Goal: Communication & Community: Answer question/provide support

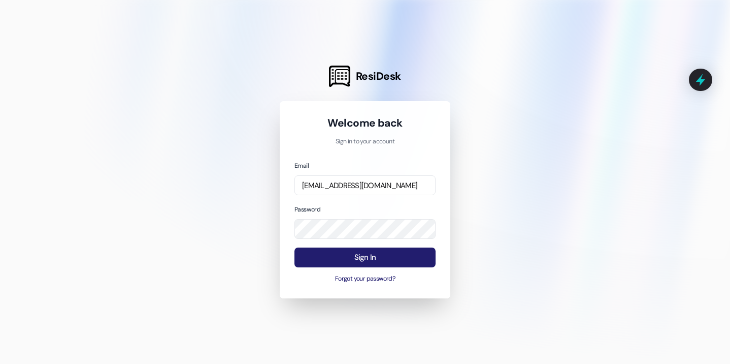
click at [354, 258] on button "Sign In" at bounding box center [364, 257] width 141 height 20
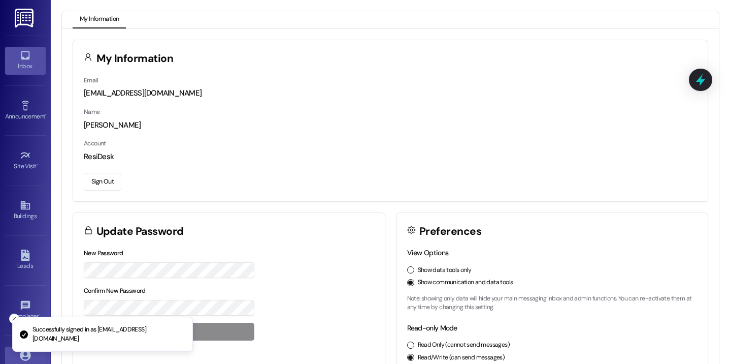
click at [37, 64] on div "Inbox" at bounding box center [25, 66] width 51 height 10
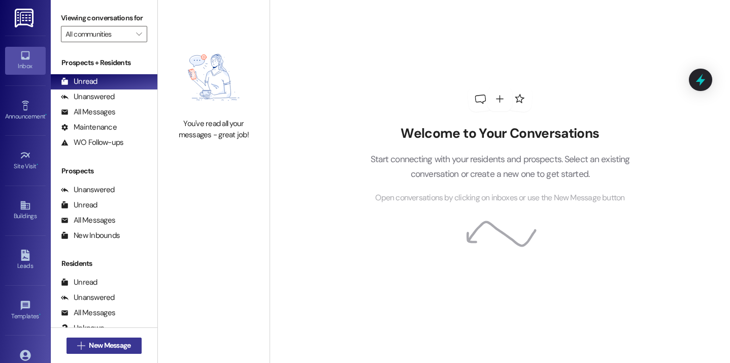
click at [97, 340] on span "New Message" at bounding box center [110, 345] width 42 height 11
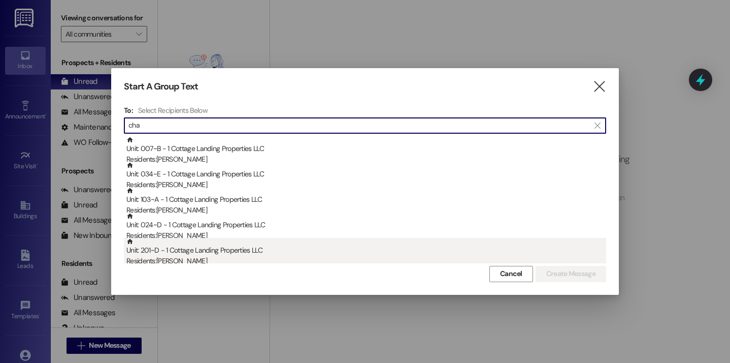
type input "cha"
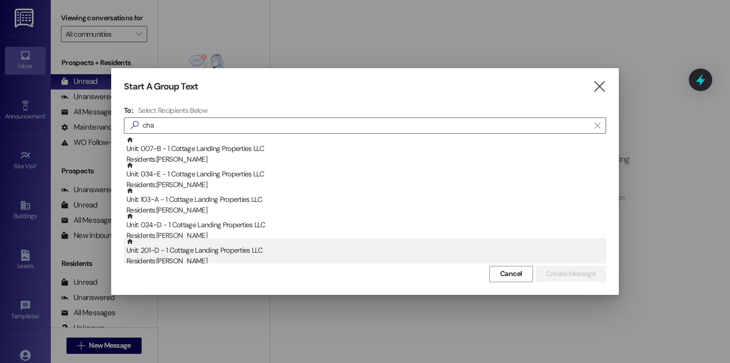
click at [188, 258] on div "Residents: Charles Jonau" at bounding box center [366, 260] width 480 height 11
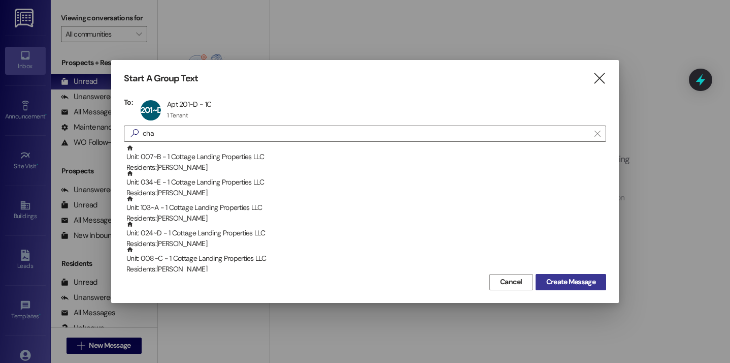
click at [552, 278] on span "Create Message" at bounding box center [570, 281] width 49 height 11
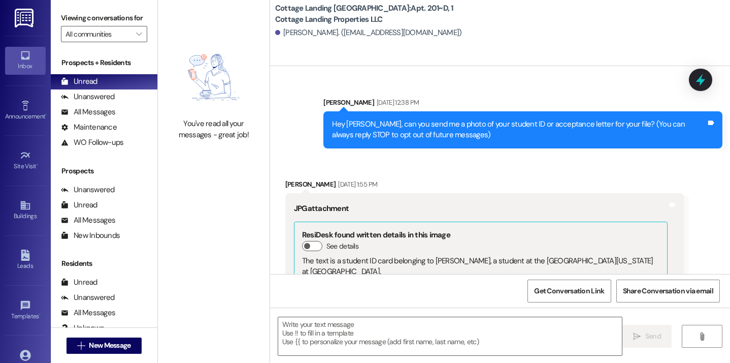
scroll to position [11435, 0]
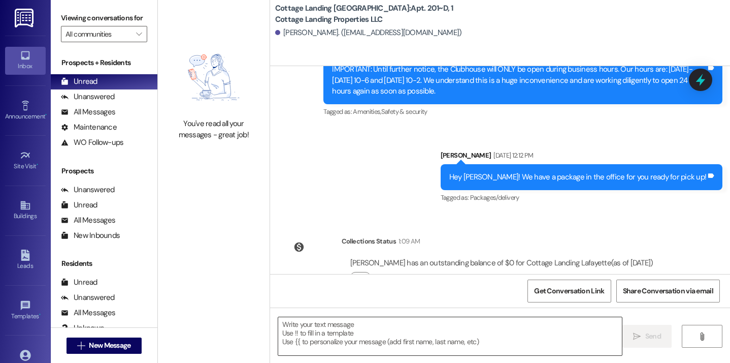
click at [381, 329] on textarea at bounding box center [450, 336] width 344 height 38
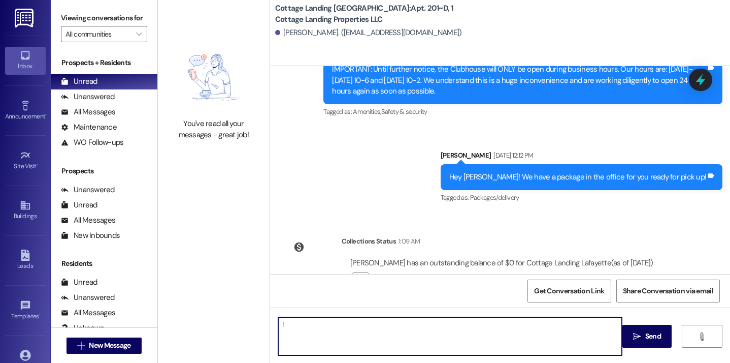
type textarea "!!"
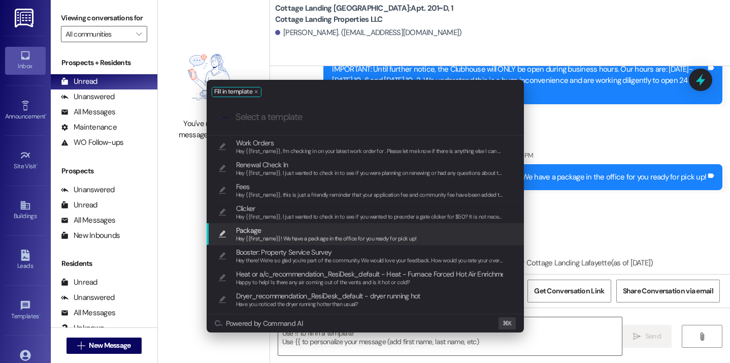
click at [304, 239] on span "Hey {{first_name}}! We have a package in the office for you ready for pick up!" at bounding box center [326, 238] width 181 height 7
type textarea "Hey {{first_name}}! We have a package in the office for you ready for pick up!"
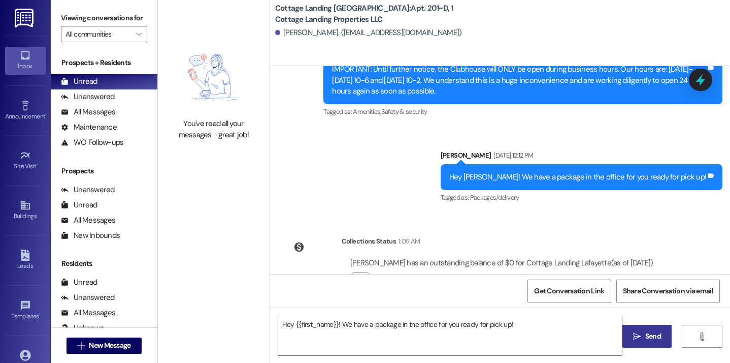
click at [661, 331] on span "Send" at bounding box center [653, 336] width 20 height 11
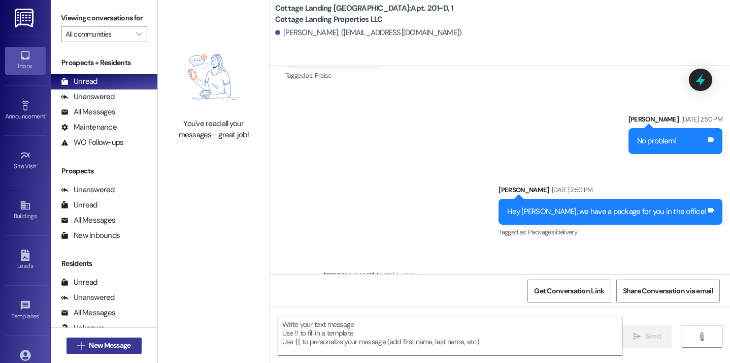
click at [127, 351] on button " New Message" at bounding box center [104, 345] width 75 height 16
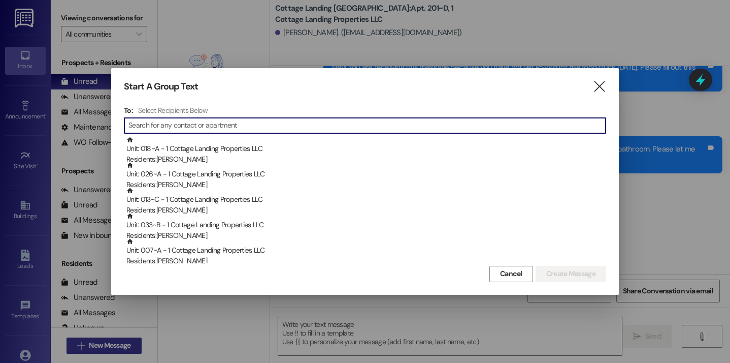
scroll to position [2143, 0]
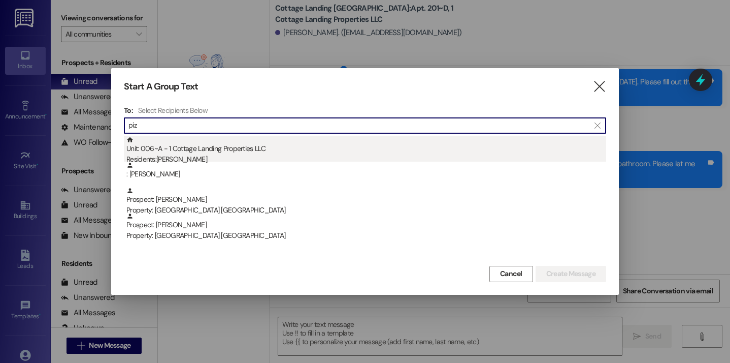
type input "piz"
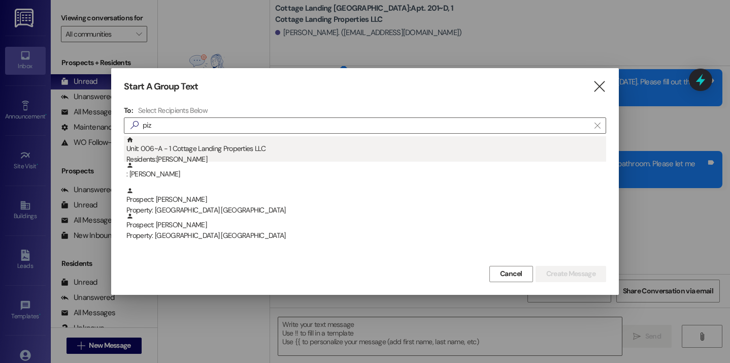
click at [298, 156] on div "Residents: Lucy Pizza" at bounding box center [366, 159] width 480 height 11
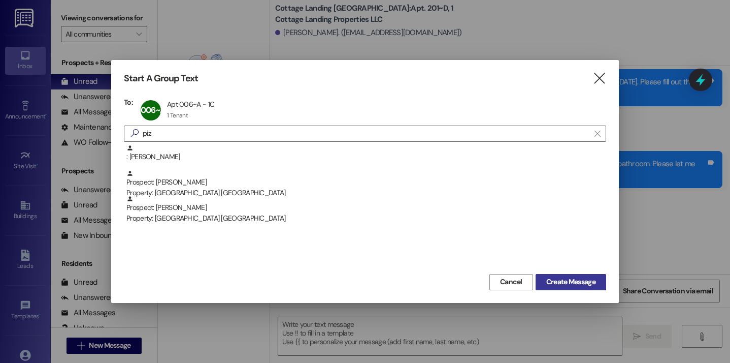
click at [562, 285] on span "Create Message" at bounding box center [570, 281] width 49 height 11
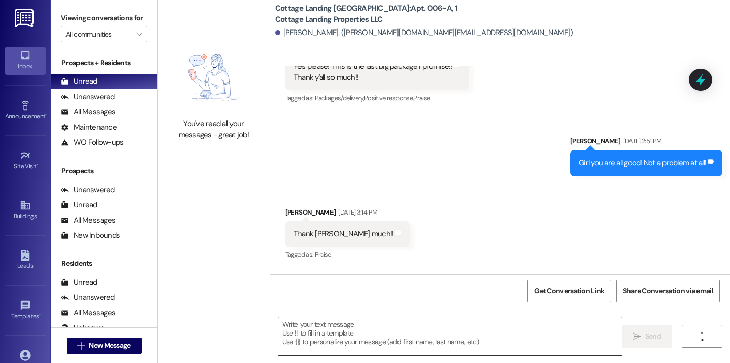
scroll to position [1319, 0]
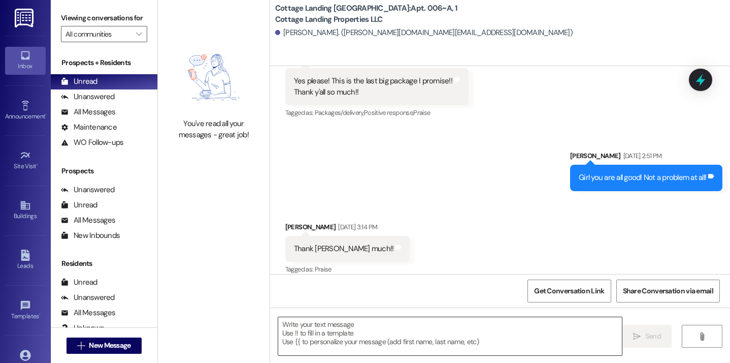
click at [417, 345] on textarea at bounding box center [450, 336] width 344 height 38
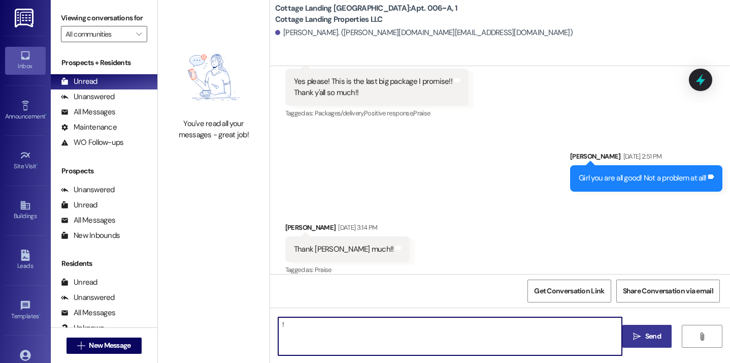
type textarea "!!"
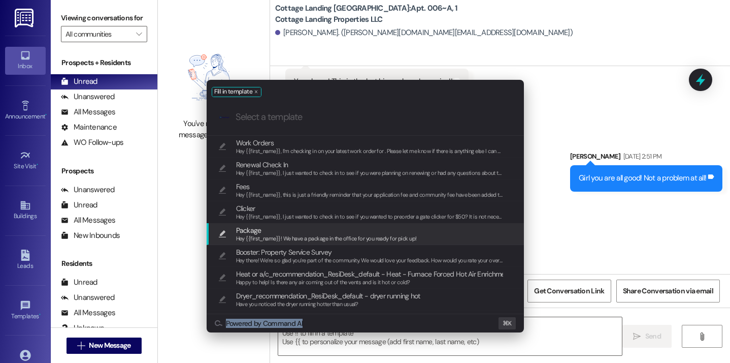
drag, startPoint x: 417, startPoint y: 345, endPoint x: 348, endPoint y: 237, distance: 128.2
click at [348, 237] on div "Fill in template .cls-1{fill:#0a055f;}.cls-2{fill:#0cc4c4;} resideskLogoBlueOra…" at bounding box center [365, 181] width 730 height 363
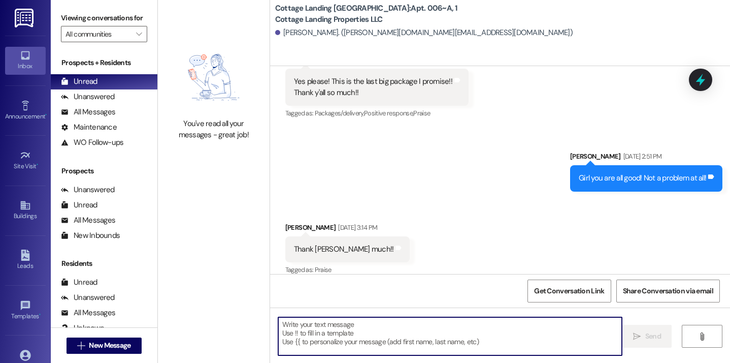
click at [475, 333] on textarea at bounding box center [450, 336] width 344 height 38
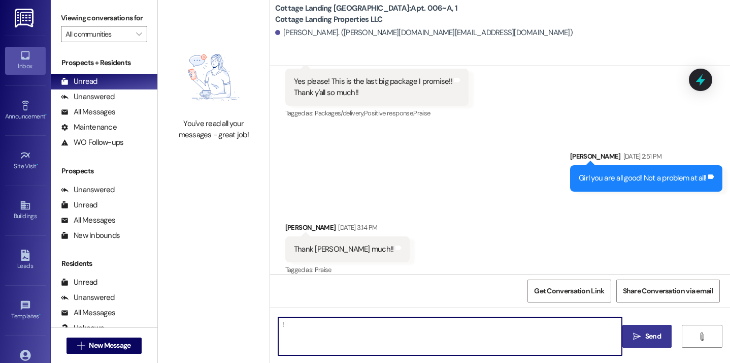
type textarea "!!"
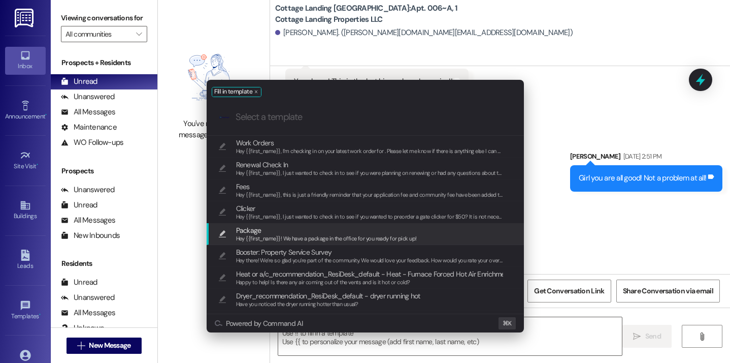
click at [378, 233] on span "Package" at bounding box center [326, 229] width 181 height 11
type textarea "Hey {{first_name}}! We have a package in the office for you ready for pick up!"
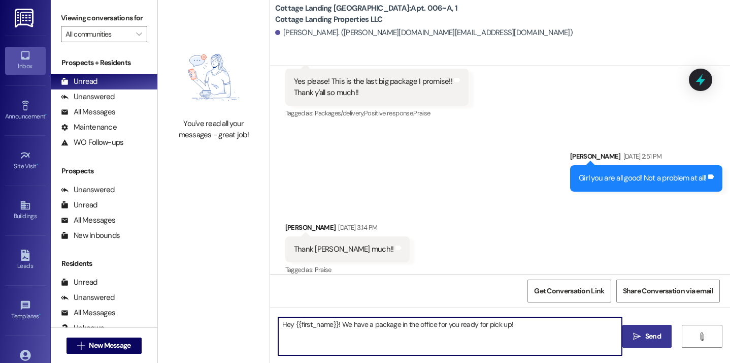
click at [628, 334] on button " Send" at bounding box center [646, 335] width 49 height 23
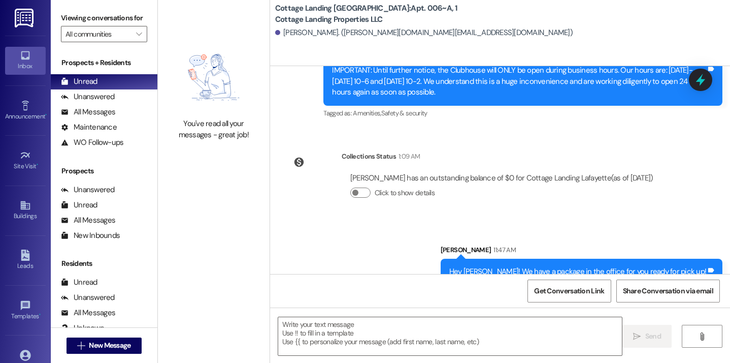
scroll to position [2542, 0]
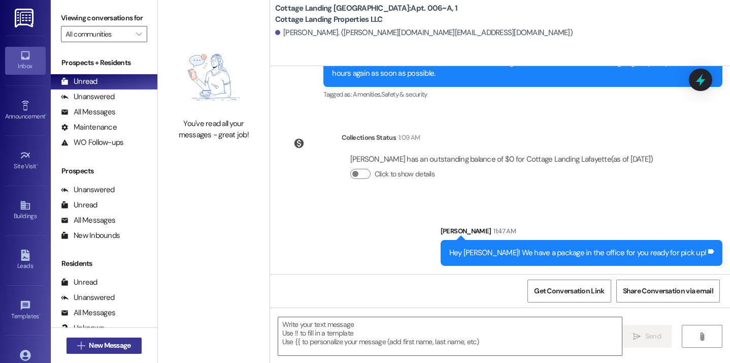
click at [99, 342] on span "New Message" at bounding box center [110, 345] width 42 height 11
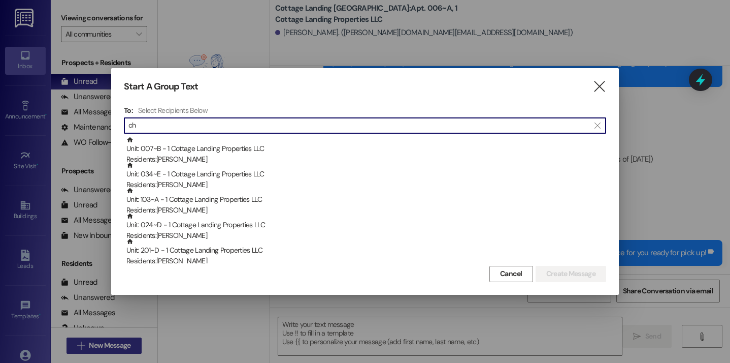
type input "c"
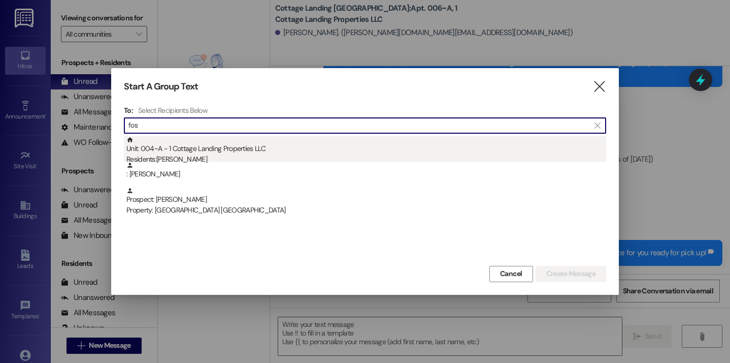
type input "fos"
click at [219, 142] on div "Unit: 004~A - 1 Cottage Landing Properties LLC Residents: Anna Foster" at bounding box center [366, 150] width 480 height 29
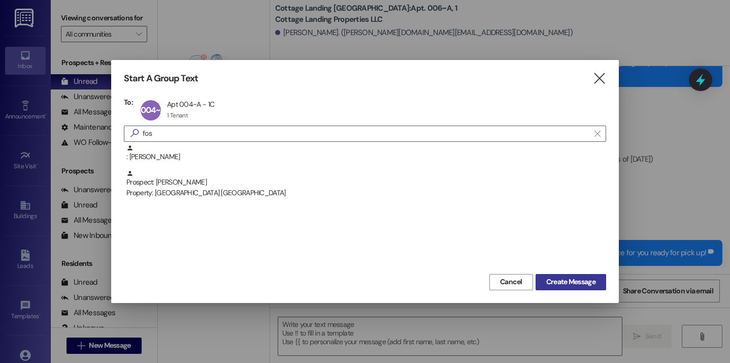
click at [546, 279] on span "Create Message" at bounding box center [570, 281] width 49 height 11
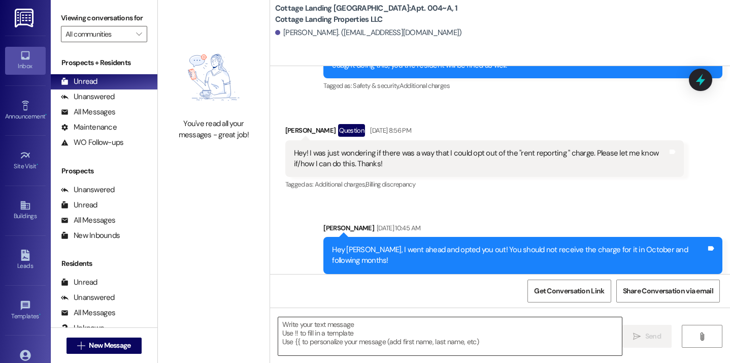
click at [332, 327] on textarea at bounding box center [450, 336] width 344 height 38
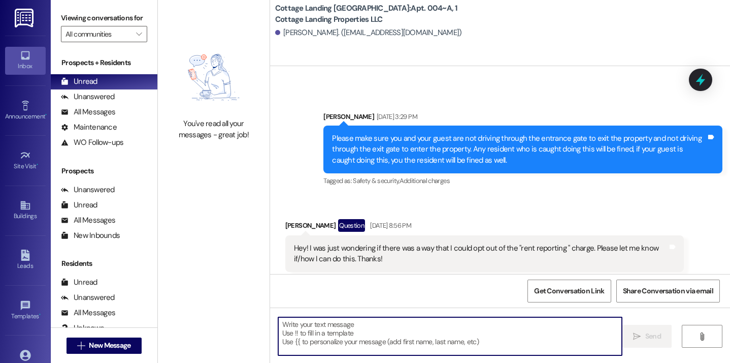
scroll to position [1319, 0]
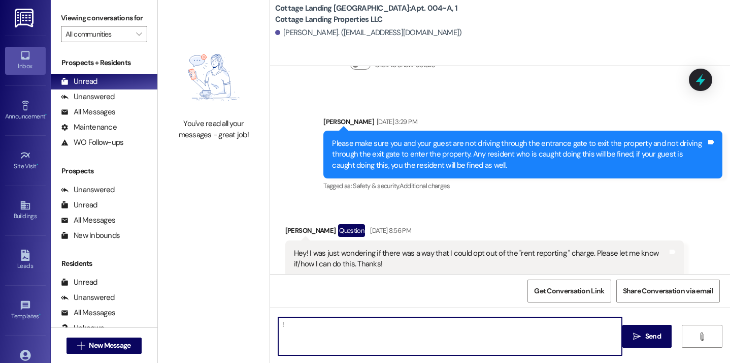
type textarea "!!"
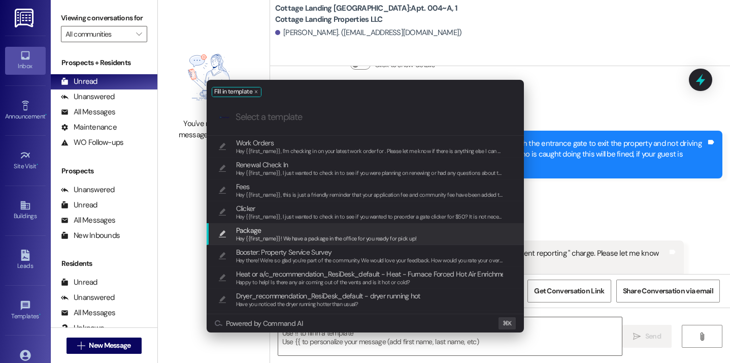
click at [302, 236] on span "Hey {{first_name}}! We have a package in the office for you ready for pick up!" at bounding box center [326, 238] width 181 height 7
type textarea "Hey {{first_name}}! We have a package in the office for you ready for pick up!"
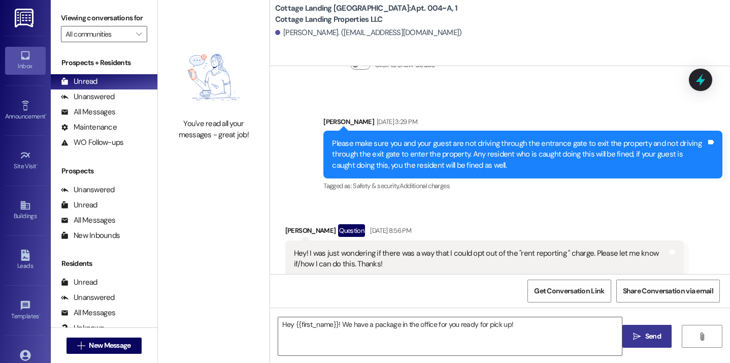
click at [646, 330] on button " Send" at bounding box center [646, 335] width 49 height 23
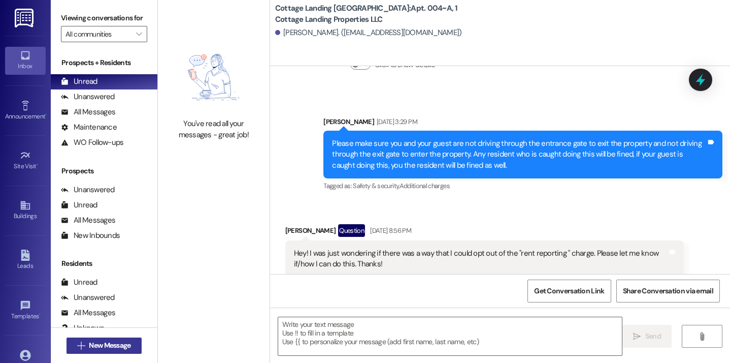
click at [99, 343] on span "New Message" at bounding box center [110, 345] width 42 height 11
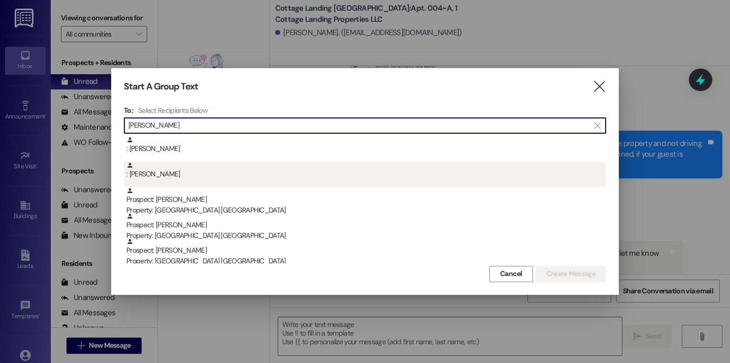
type input "ella"
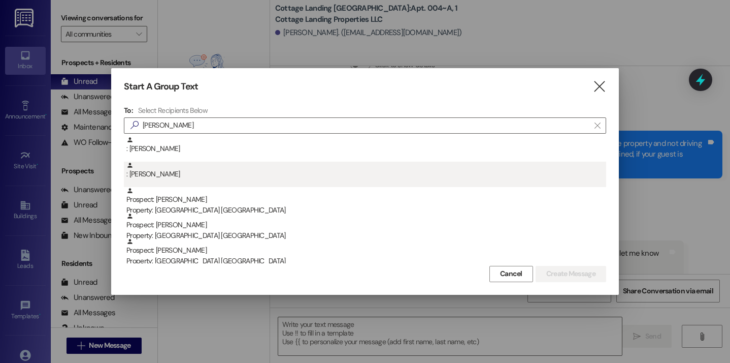
click at [202, 182] on div ": Eleanor Boushie" at bounding box center [365, 173] width 482 height 25
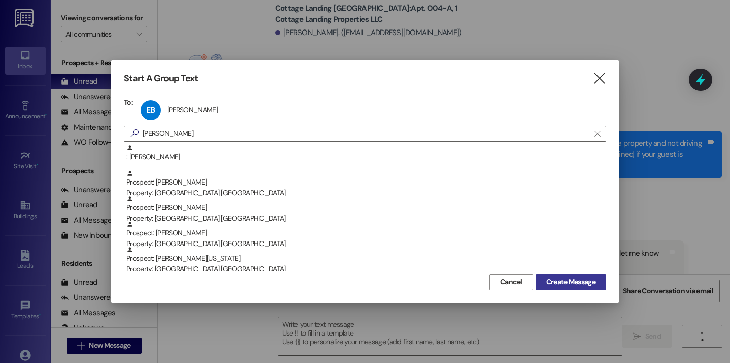
click at [561, 284] on span "Create Message" at bounding box center [570, 281] width 49 height 11
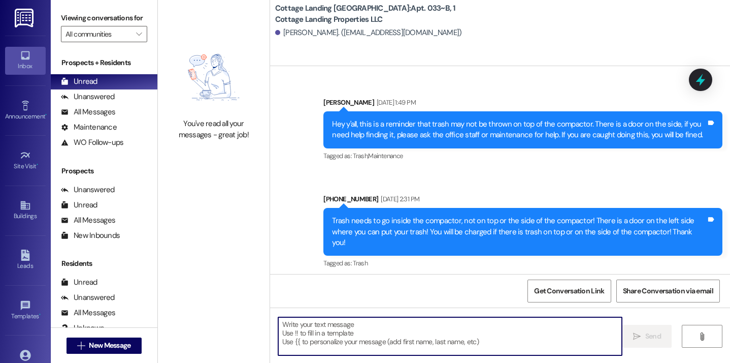
scroll to position [50856, 0]
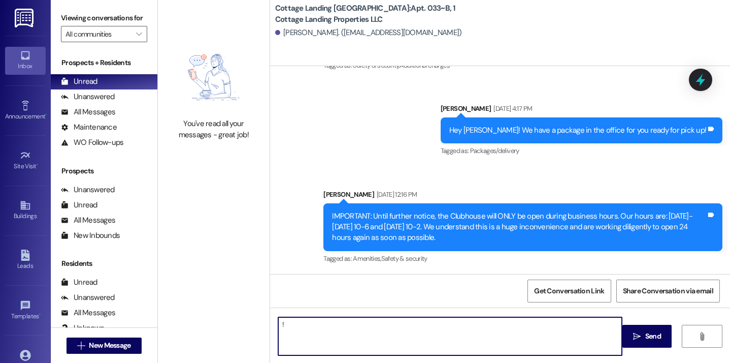
type textarea "!!"
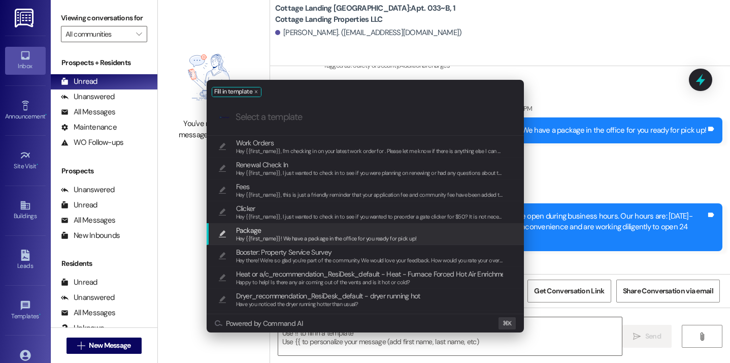
click at [370, 235] on span "Hey {{first_name}}! We have a package in the office for you ready for pick up!" at bounding box center [326, 238] width 181 height 7
type textarea "Hey {{first_name}}! We have a package in the office for you ready for pick up!"
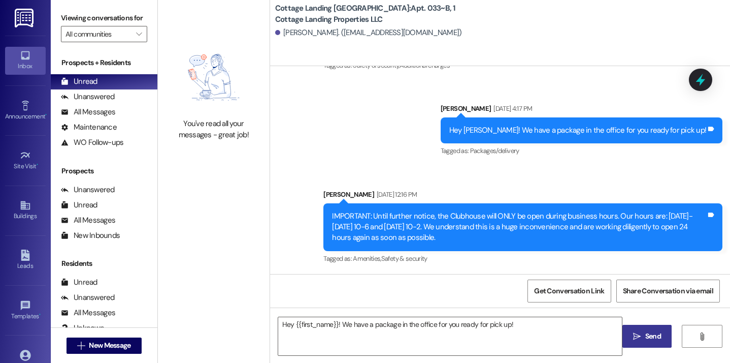
click at [633, 338] on icon "" at bounding box center [637, 336] width 8 height 8
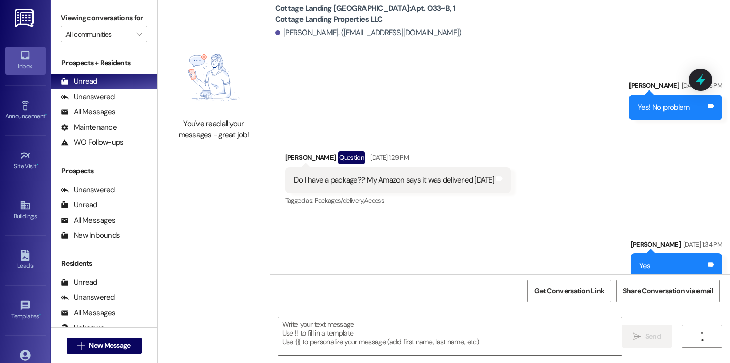
scroll to position [49893, 0]
click at [90, 350] on button " New Message" at bounding box center [104, 345] width 75 height 16
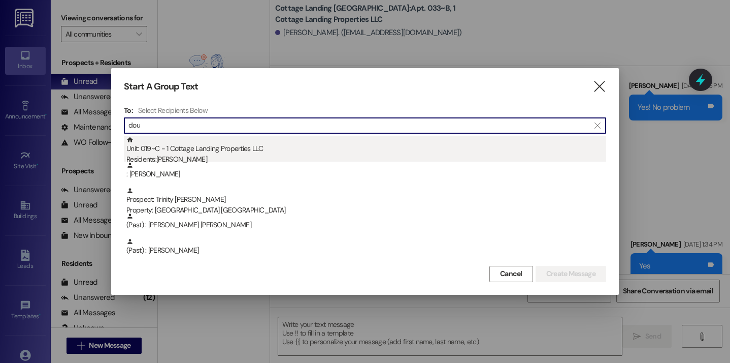
type input "dou"
click at [237, 147] on div "Unit: 019~C - 1 Cottage Landing Properties LLC Residents: Shaylee Doucet" at bounding box center [366, 150] width 480 height 29
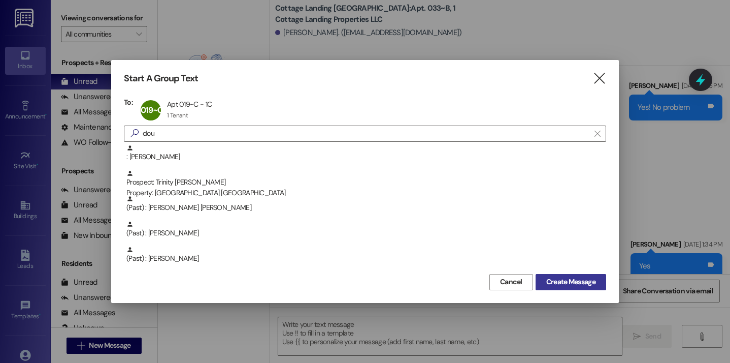
click at [593, 279] on span "Create Message" at bounding box center [570, 281] width 49 height 11
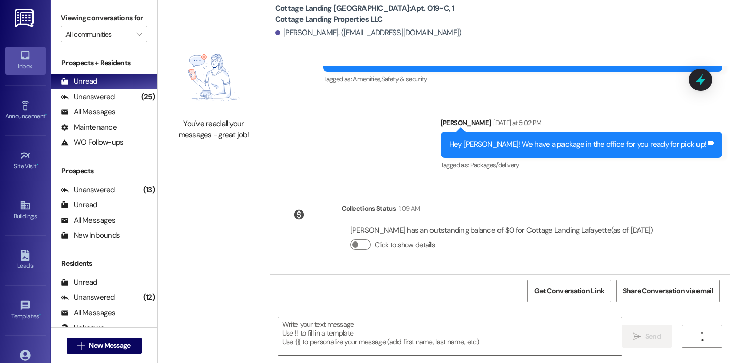
scroll to position [13752, 0]
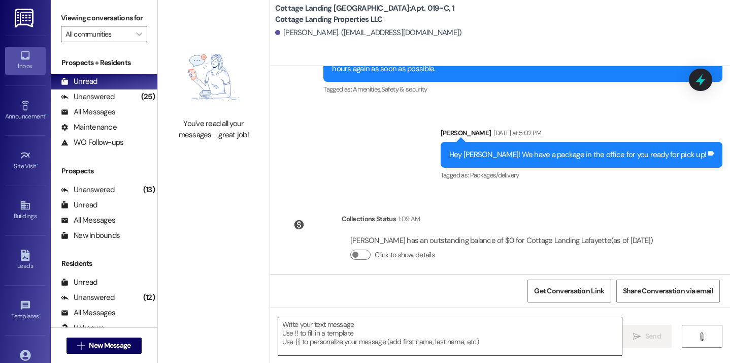
click at [408, 345] on textarea at bounding box center [450, 336] width 344 height 38
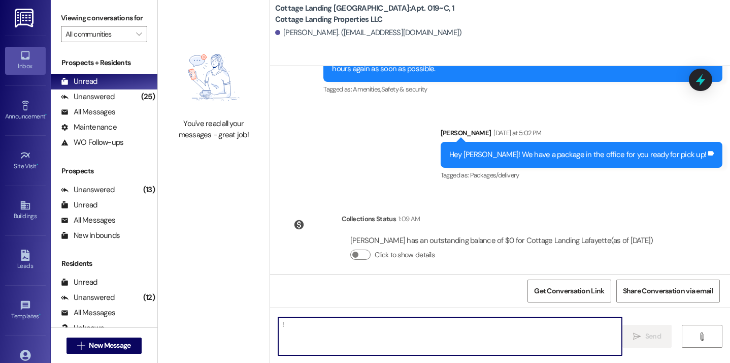
type textarea "!!"
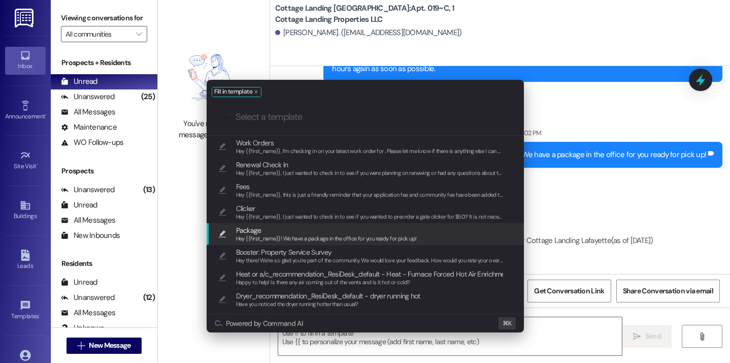
click at [325, 233] on span "Package" at bounding box center [326, 229] width 181 height 11
type textarea "Hey {{first_name}}! We have a package in the office for you ready for pick up!"
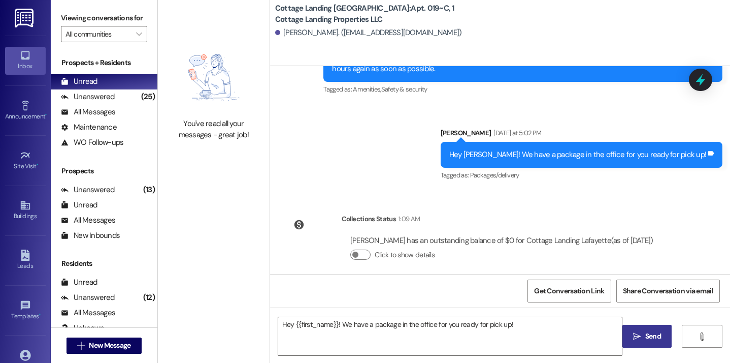
click at [638, 331] on span " Send" at bounding box center [647, 336] width 32 height 11
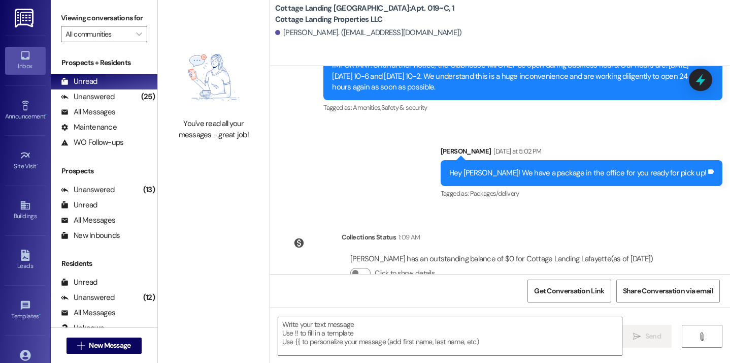
scroll to position [13822, 0]
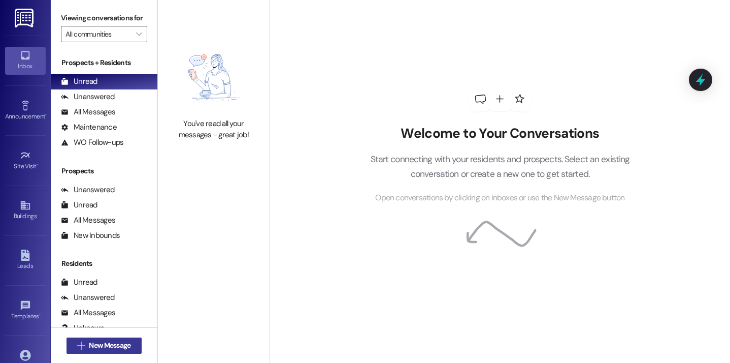
click at [128, 349] on span "New Message" at bounding box center [110, 345] width 42 height 11
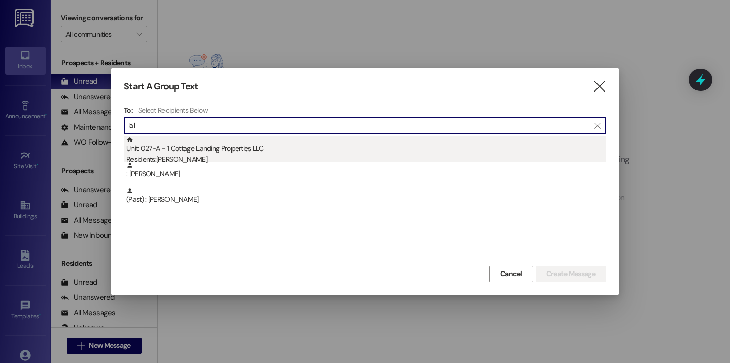
type input "lal"
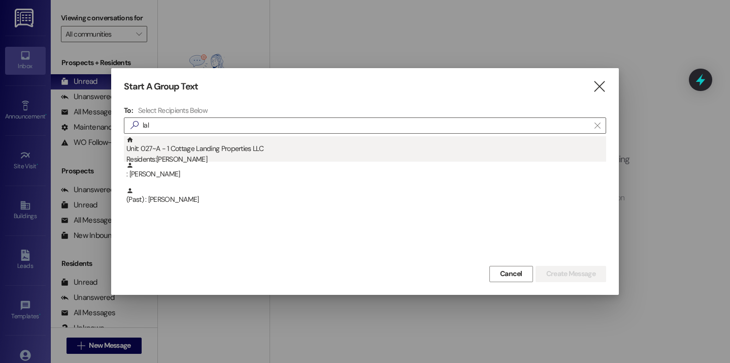
click at [158, 145] on div "Unit: 027~A - 1 Cottage Landing Properties LLC Residents: [PERSON_NAME]" at bounding box center [366, 150] width 480 height 29
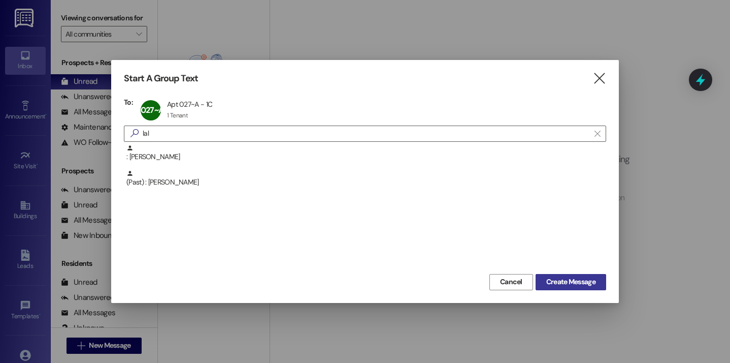
click at [554, 280] on span "Create Message" at bounding box center [570, 281] width 49 height 11
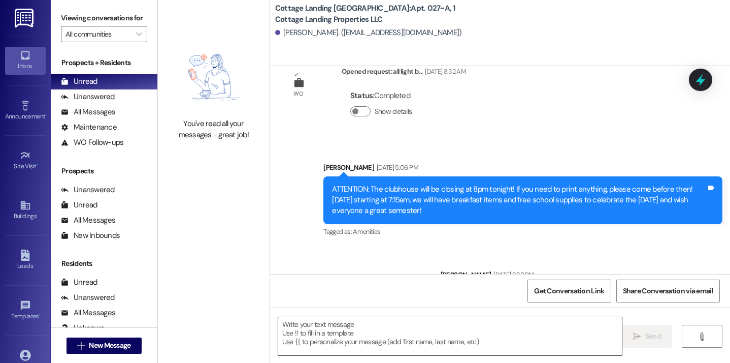
click at [299, 318] on textarea at bounding box center [450, 336] width 344 height 38
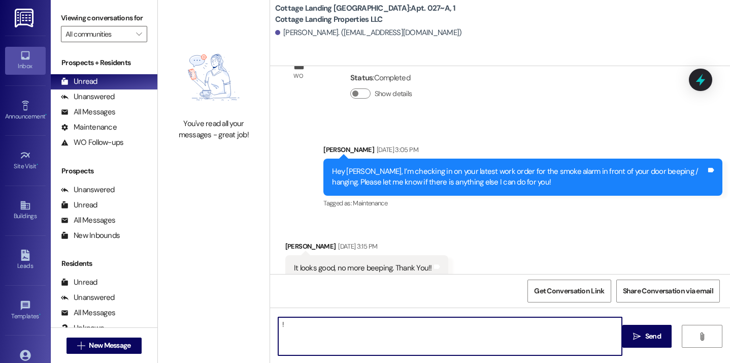
scroll to position [3871, 0]
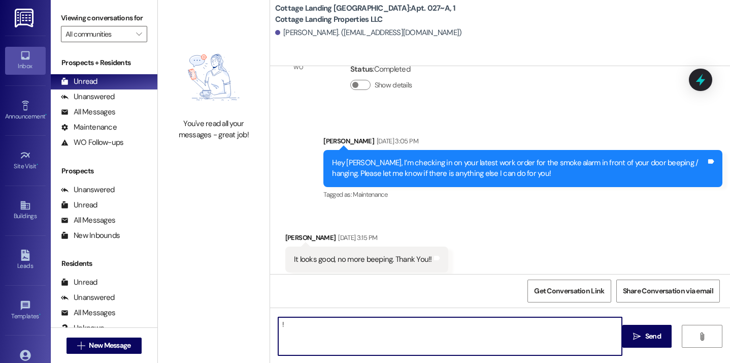
type textarea "!!"
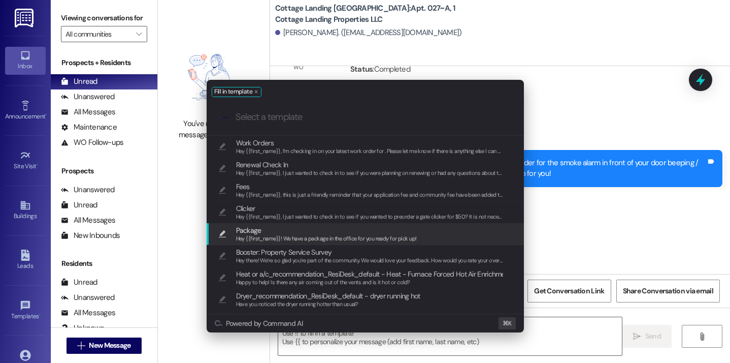
click at [285, 238] on span "Hey {{first_name}}! We have a package in the office for you ready for pick up!" at bounding box center [326, 238] width 181 height 7
type textarea "Hey {{first_name}}! We have a package in the office for you ready for pick up!"
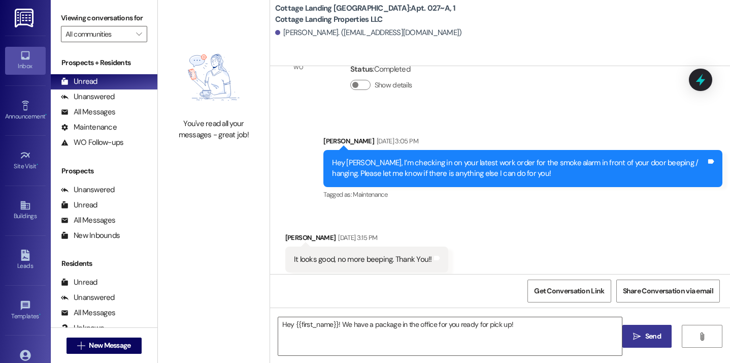
click at [641, 329] on button " Send" at bounding box center [646, 335] width 49 height 23
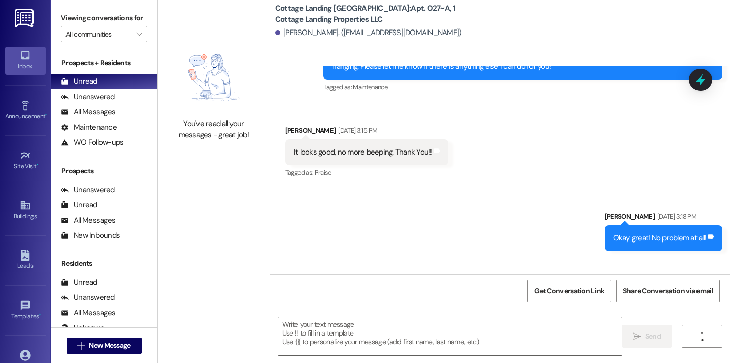
scroll to position [4106, 0]
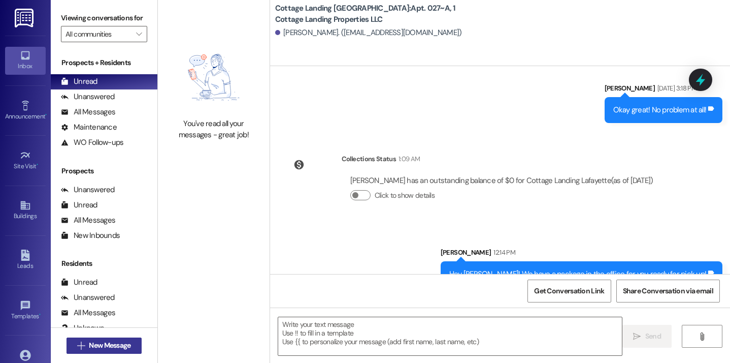
click at [124, 343] on span "New Message" at bounding box center [110, 345] width 42 height 11
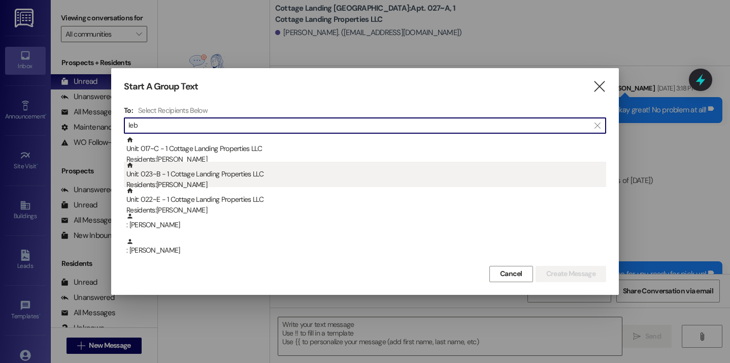
type input "leb"
click at [199, 181] on div "Residents: Elijah Leblanc" at bounding box center [366, 184] width 480 height 11
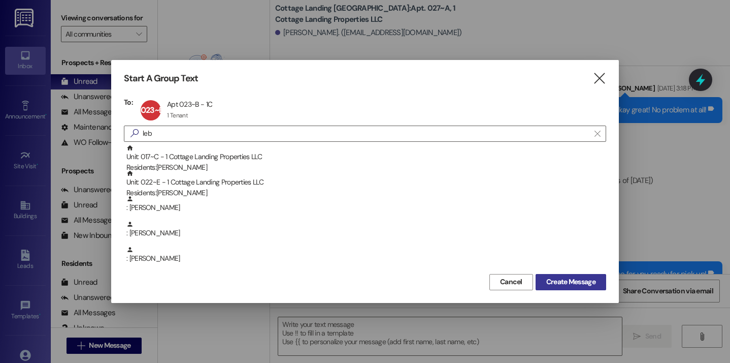
click at [577, 284] on span "Create Message" at bounding box center [570, 281] width 49 height 11
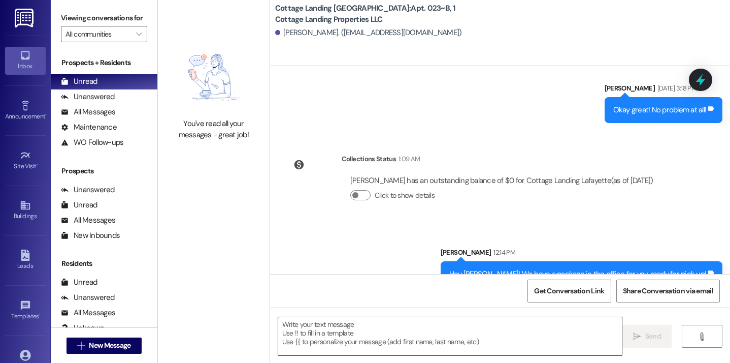
scroll to position [1493, 0]
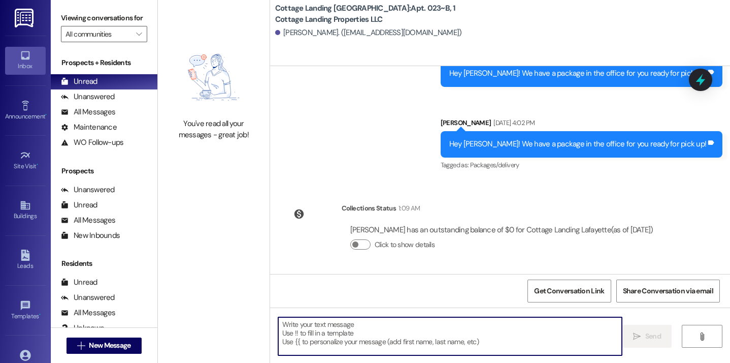
click at [340, 342] on textarea at bounding box center [450, 336] width 344 height 38
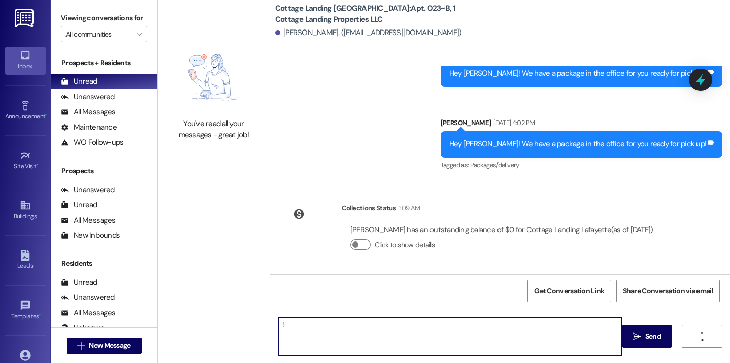
type textarea "!!"
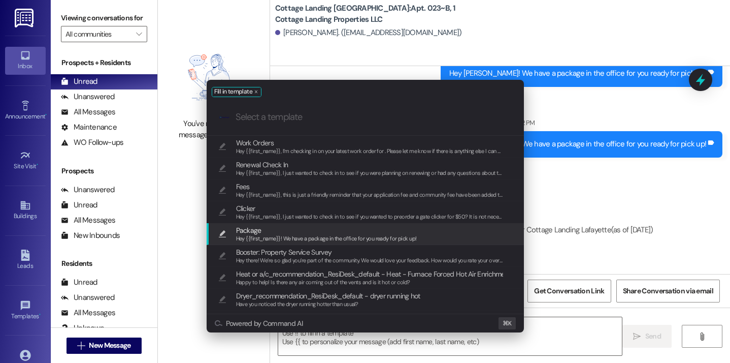
click at [243, 237] on span "Hey {{first_name}}! We have a package in the office for you ready for pick up!" at bounding box center [326, 238] width 181 height 7
type textarea "Hey {{first_name}}! We have a package in the office for you ready for pick up!"
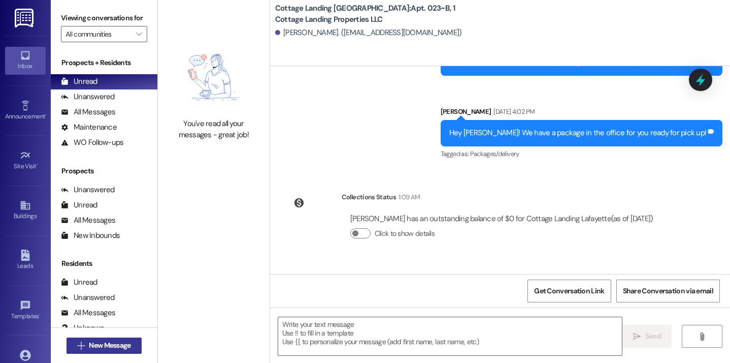
click at [129, 346] on span "New Message" at bounding box center [110, 345] width 46 height 11
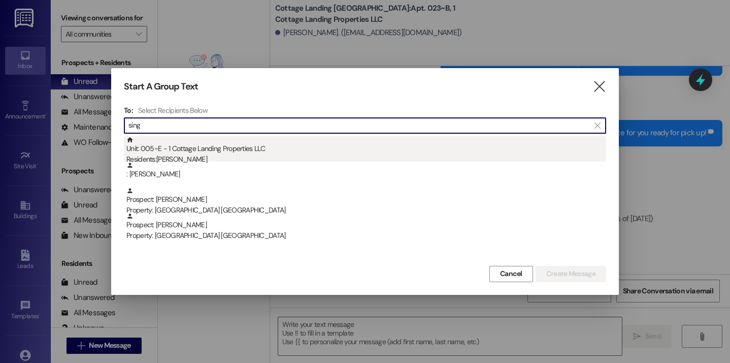
type input "sing"
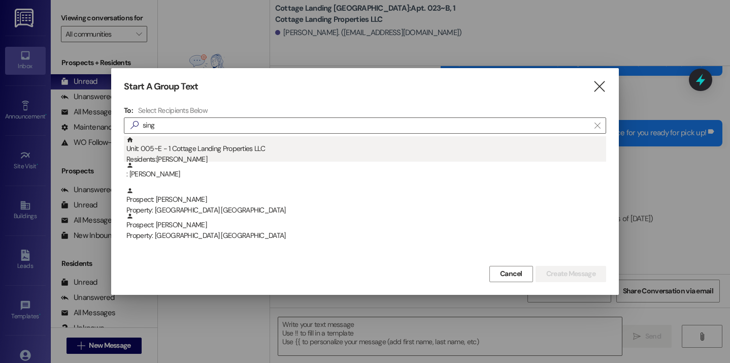
click at [254, 153] on div "Unit: 005~E - 1 Cottage Landing Properties LLC Residents: Noah Singleton" at bounding box center [366, 150] width 480 height 29
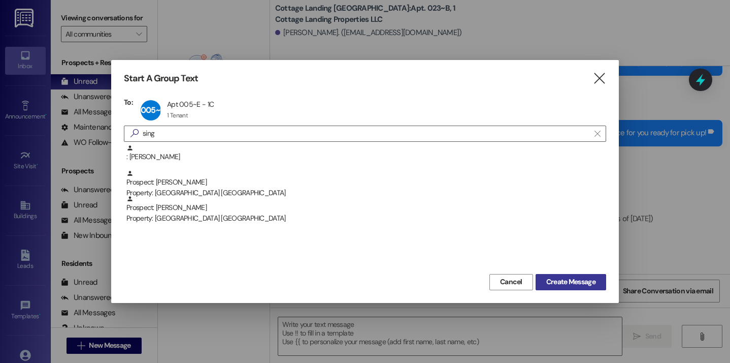
click at [560, 278] on span "Create Message" at bounding box center [570, 281] width 49 height 11
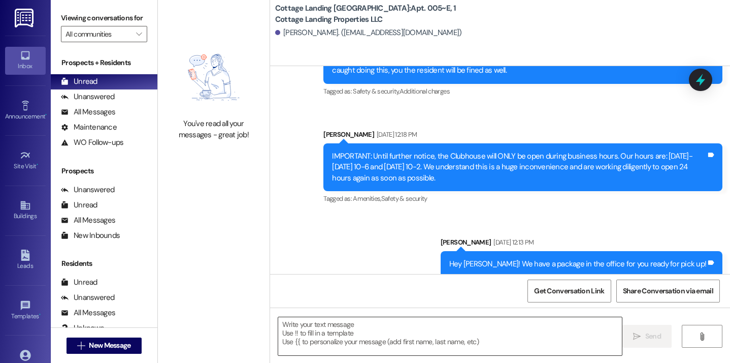
scroll to position [1064, 0]
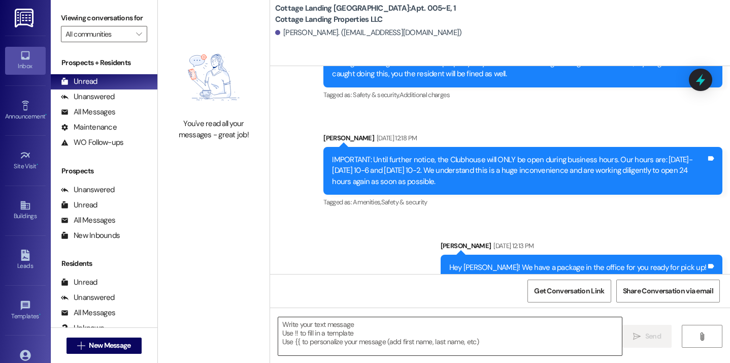
click at [349, 347] on textarea at bounding box center [450, 336] width 344 height 38
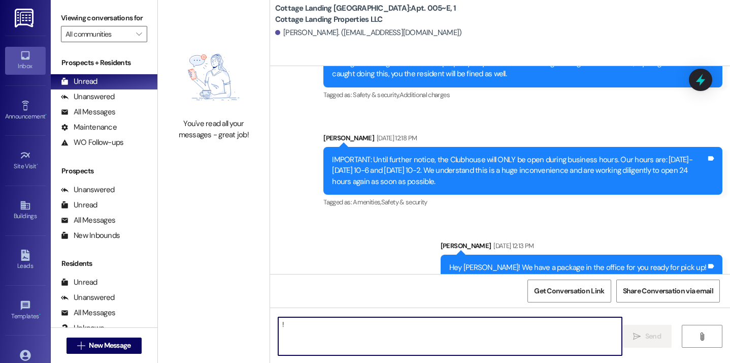
type textarea "!!"
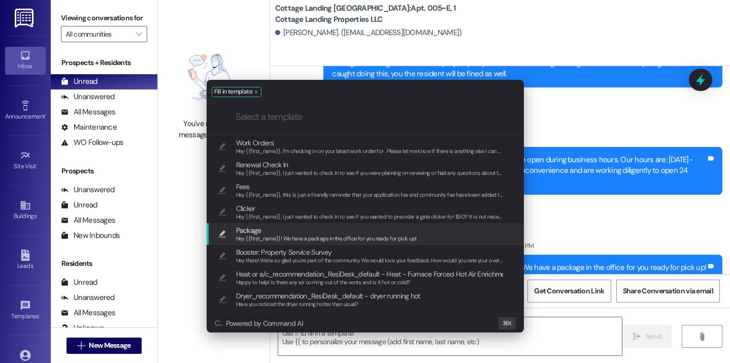
click at [272, 228] on span "Package" at bounding box center [326, 229] width 181 height 11
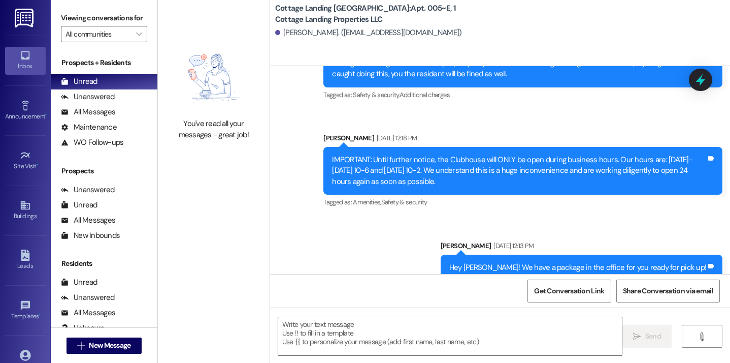
type textarea "Hey {{first_name}}! We have a package in the office for you ready for pick up!"
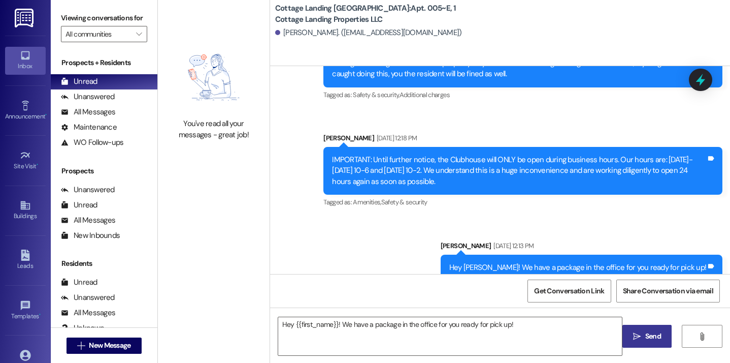
click at [641, 336] on span " Send" at bounding box center [647, 336] width 32 height 11
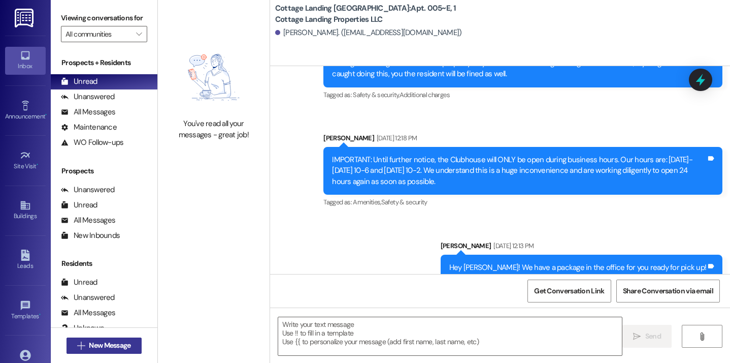
click at [112, 345] on span "New Message" at bounding box center [110, 345] width 42 height 11
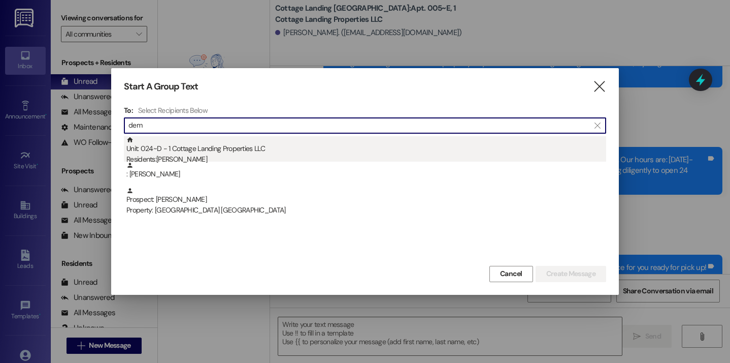
type input "dem"
click at [171, 142] on div "Unit: 024~D - 1 Cottage Landing Properties LLC Residents: Demi Richard" at bounding box center [366, 150] width 480 height 29
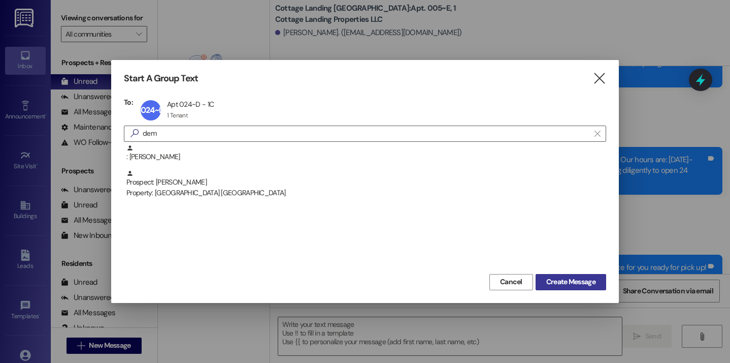
click at [552, 287] on button "Create Message" at bounding box center [571, 282] width 71 height 16
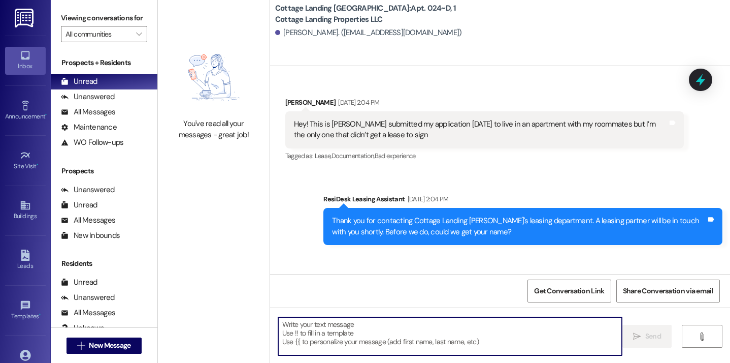
scroll to position [23992, 0]
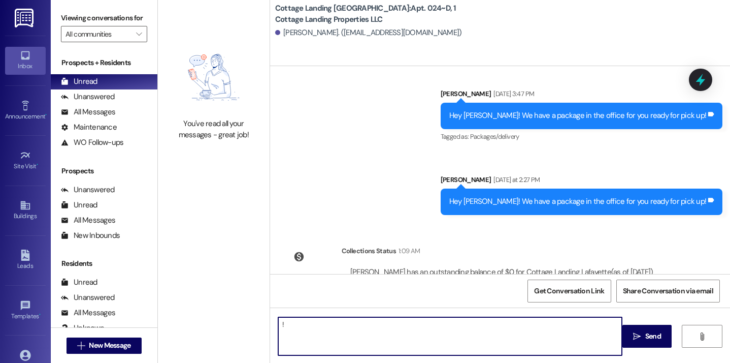
type textarea "!!"
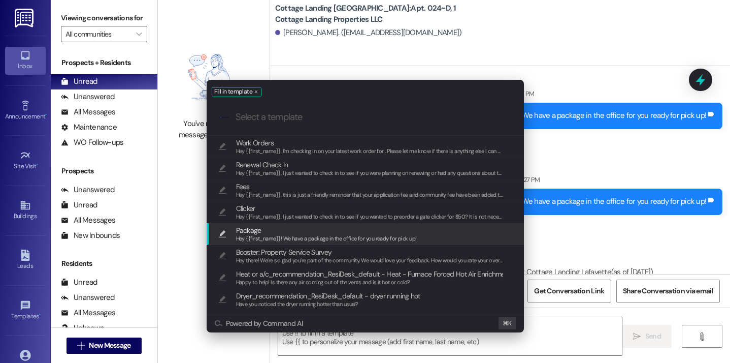
click at [292, 241] on span "Hey {{first_name}}! We have a package in the office for you ready for pick up!" at bounding box center [326, 238] width 181 height 7
type textarea "Hey {{first_name}}! We have a package in the office for you ready for pick up!"
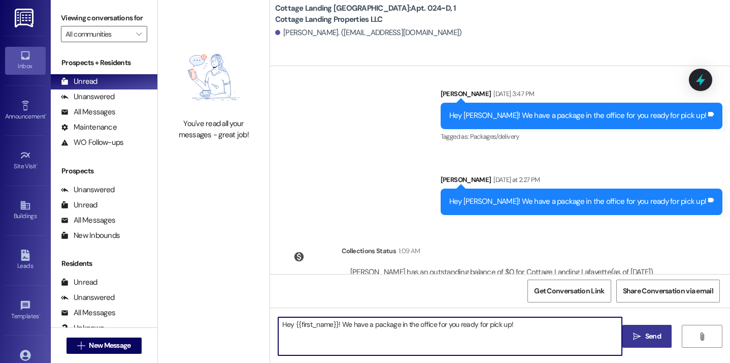
click at [650, 344] on button " Send" at bounding box center [646, 335] width 49 height 23
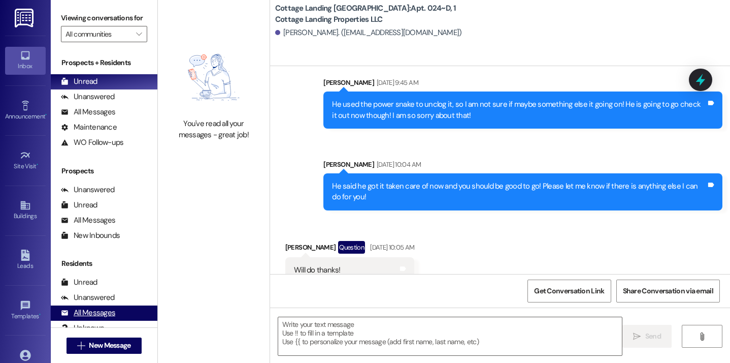
scroll to position [19890, 0]
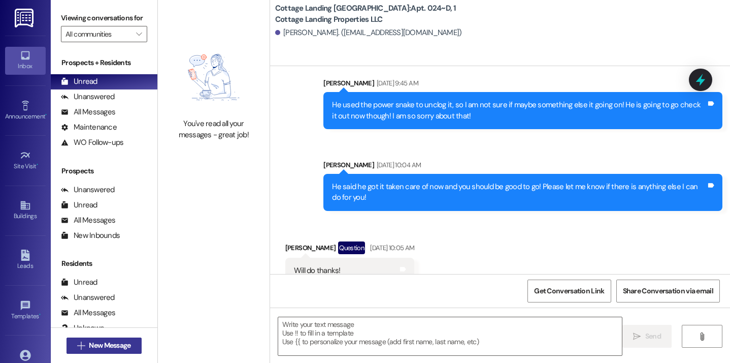
click at [128, 341] on span "New Message" at bounding box center [110, 345] width 42 height 11
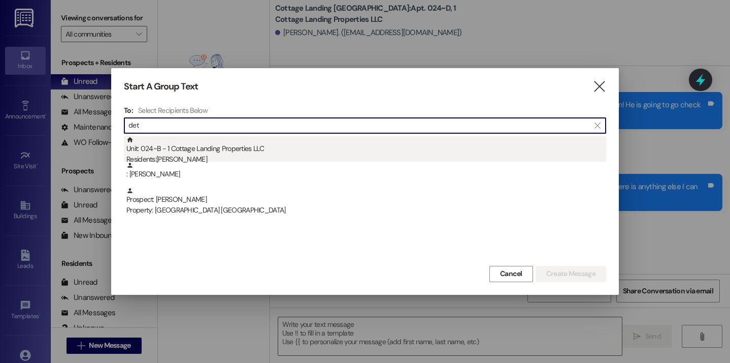
type input "det"
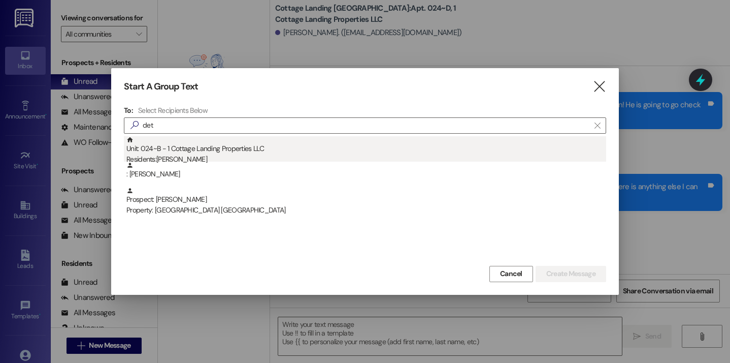
click at [183, 146] on div "Unit: 024~B - 1 Cottage Landing Properties LLC Residents: Camryn Detillier" at bounding box center [366, 150] width 480 height 29
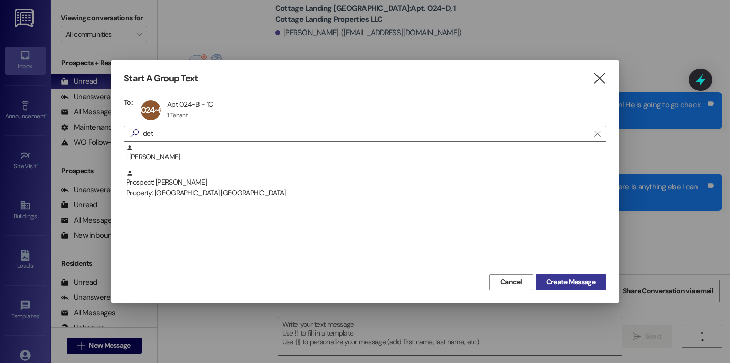
click at [549, 278] on span "Create Message" at bounding box center [570, 281] width 49 height 11
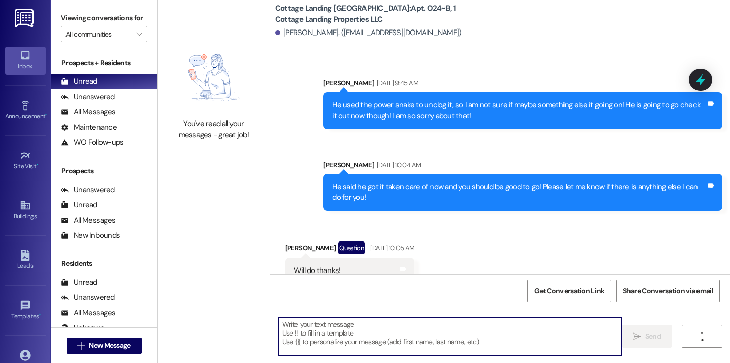
click at [329, 339] on textarea at bounding box center [450, 336] width 344 height 38
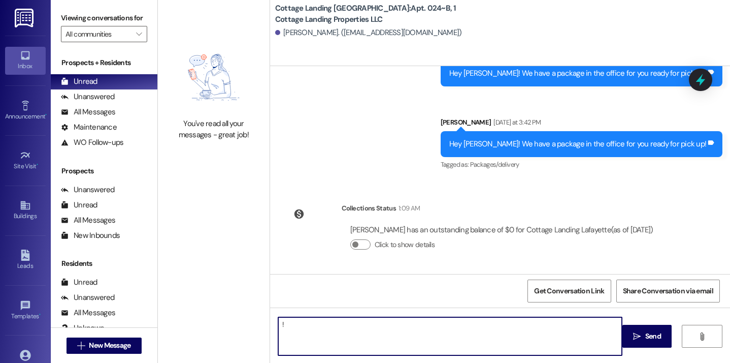
scroll to position [16041, 0]
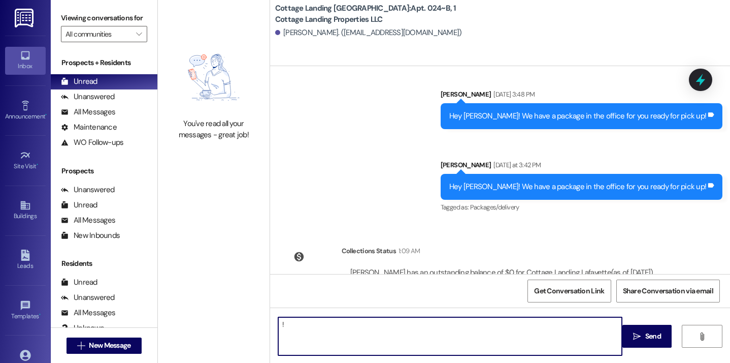
type textarea "!!"
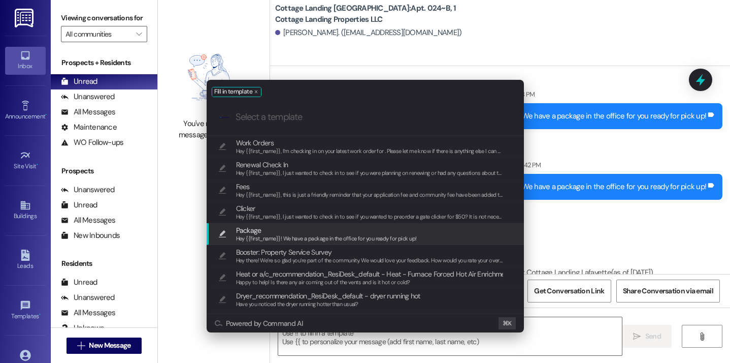
click at [274, 237] on span "Hey {{first_name}}! We have a package in the office for you ready for pick up!" at bounding box center [326, 238] width 181 height 7
type textarea "Hey {{first_name}}! We have a package in the office for you ready for pick up!"
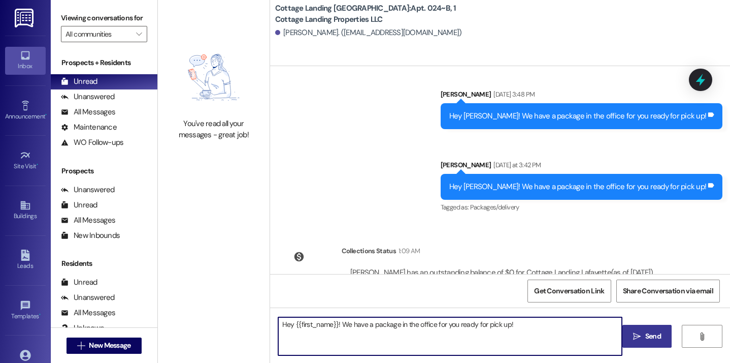
click at [642, 343] on button " Send" at bounding box center [646, 335] width 49 height 23
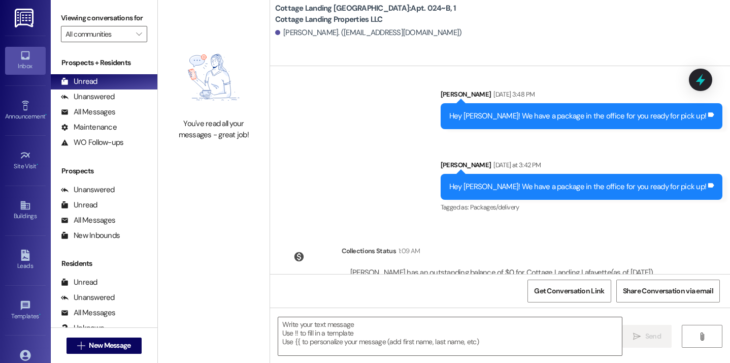
scroll to position [16112, 0]
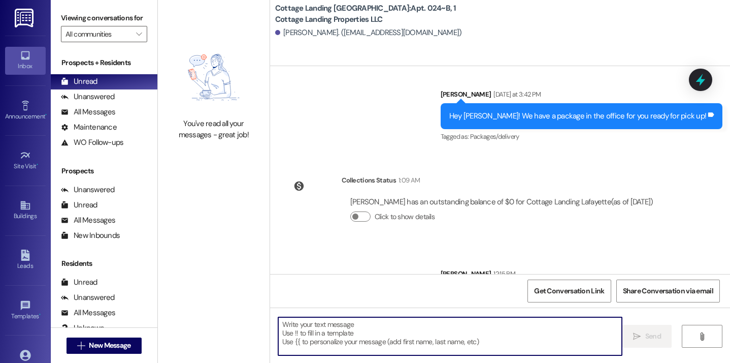
click at [381, 324] on textarea at bounding box center [450, 336] width 344 height 38
click at [133, 347] on button " New Message" at bounding box center [104, 345] width 75 height 16
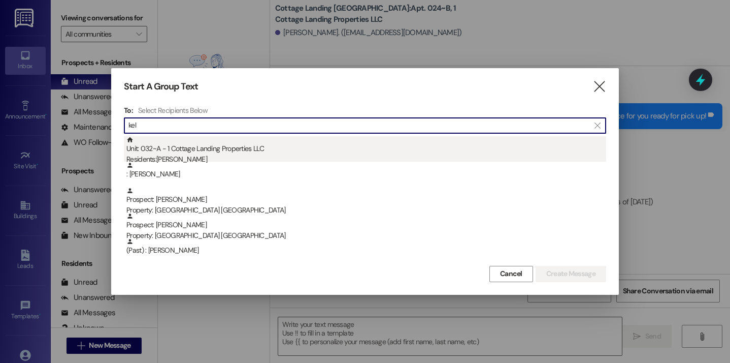
type input "kel"
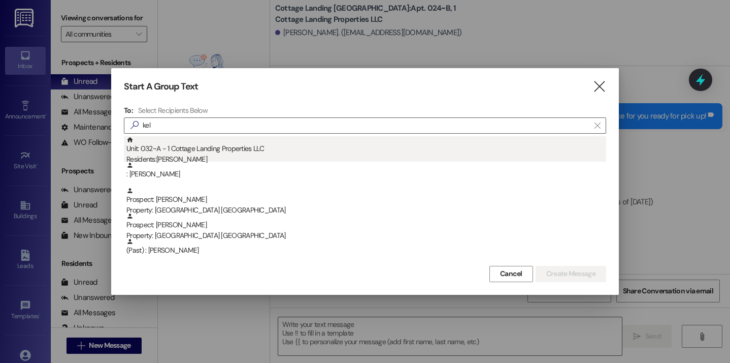
click at [200, 152] on div "Unit: 032~A - 1 Cottage Landing Properties LLC Residents: Baileigh Kellogg" at bounding box center [366, 150] width 480 height 29
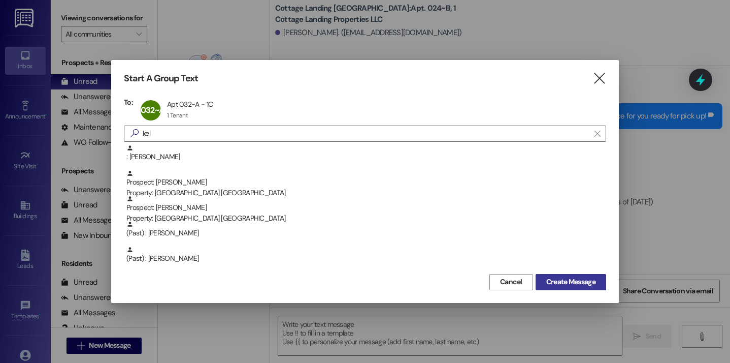
click at [547, 286] on span "Create Message" at bounding box center [570, 281] width 49 height 11
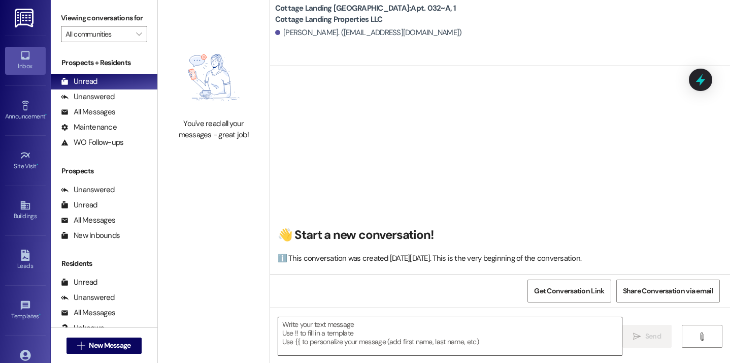
click at [352, 334] on textarea at bounding box center [450, 336] width 344 height 38
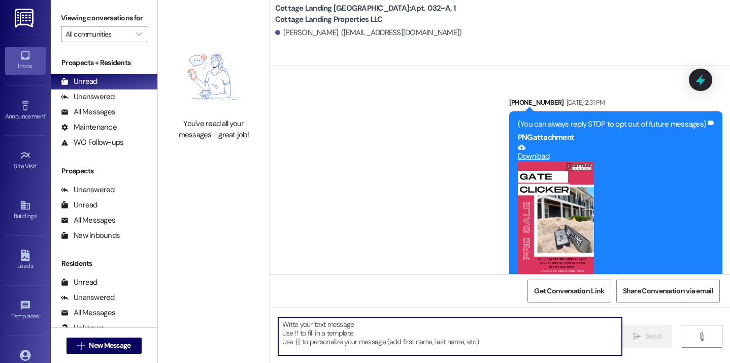
scroll to position [20219, 0]
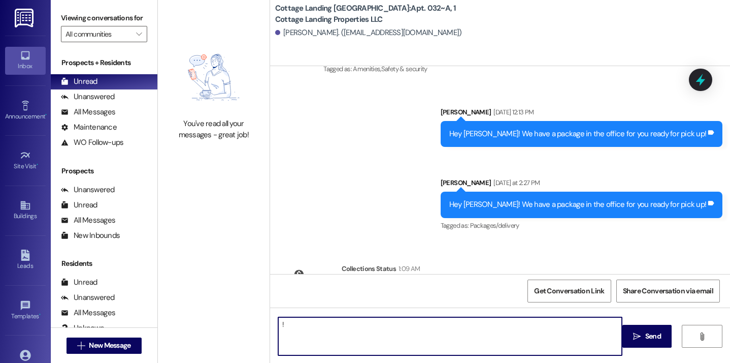
type textarea "!!"
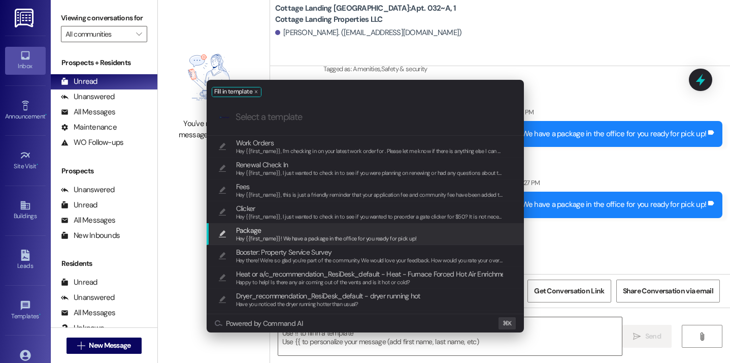
click at [315, 230] on span "Package" at bounding box center [326, 229] width 181 height 11
type textarea "Hey {{first_name}}! We have a package in the office for you ready for pick up!"
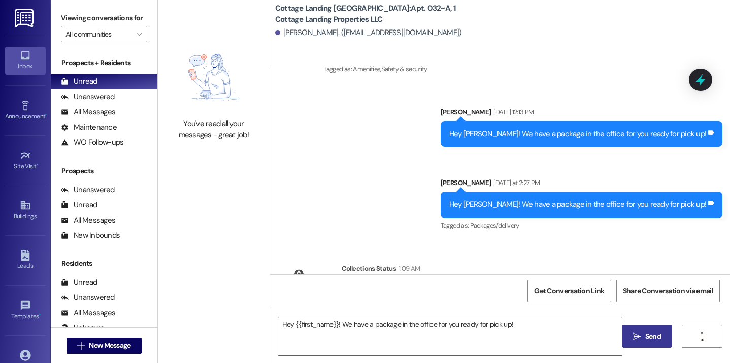
click at [654, 337] on span "Send" at bounding box center [653, 336] width 16 height 11
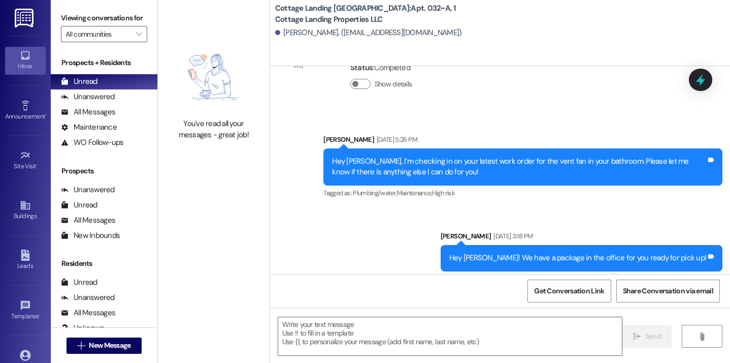
scroll to position [20307, 0]
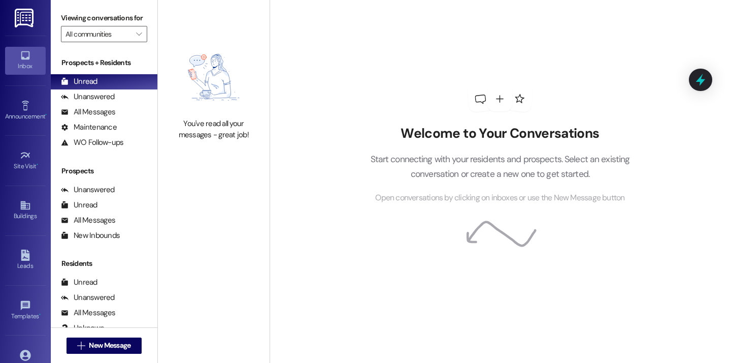
click at [133, 353] on div " New Message" at bounding box center [104, 345] width 75 height 25
click at [121, 348] on span "New Message" at bounding box center [110, 345] width 42 height 11
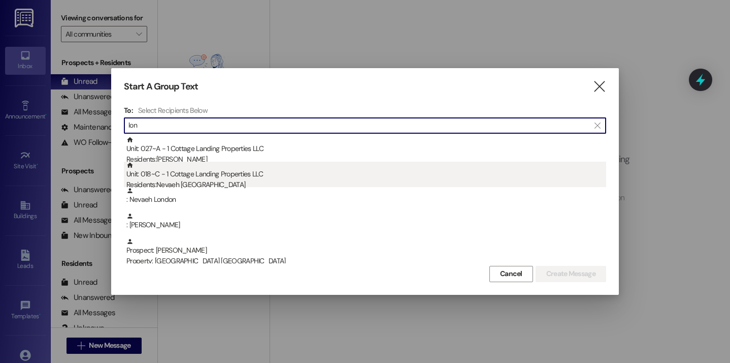
type input "lon"
click at [175, 178] on div "Unit: 018~C - 1 Cottage Landing Properties LLC Residents: Nevaeh London" at bounding box center [366, 175] width 480 height 29
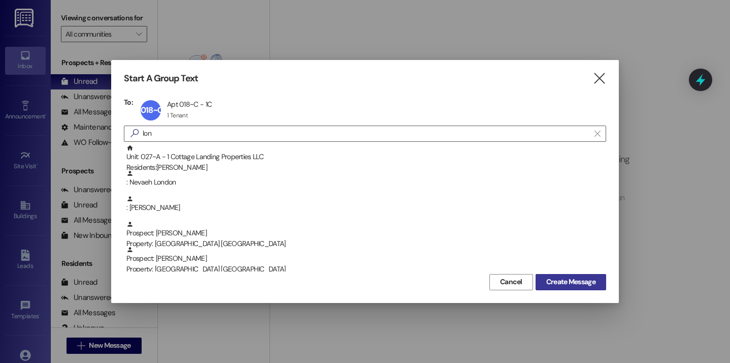
click at [560, 281] on span "Create Message" at bounding box center [570, 281] width 49 height 11
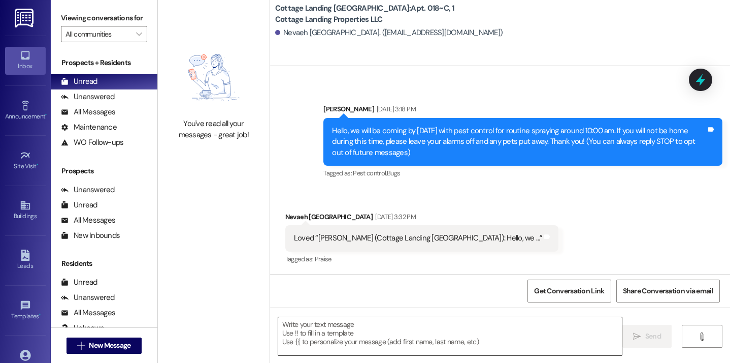
scroll to position [53, 0]
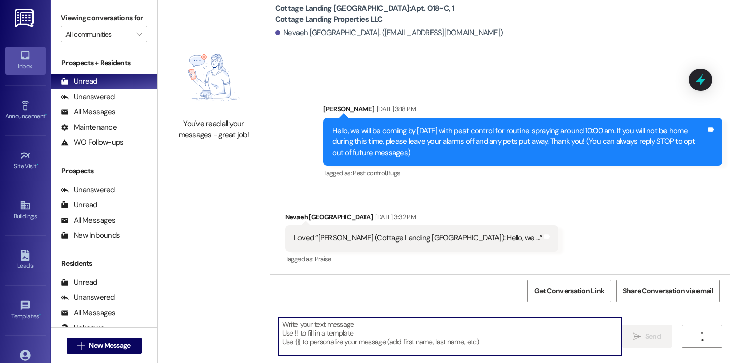
click at [347, 330] on textarea at bounding box center [450, 336] width 344 height 38
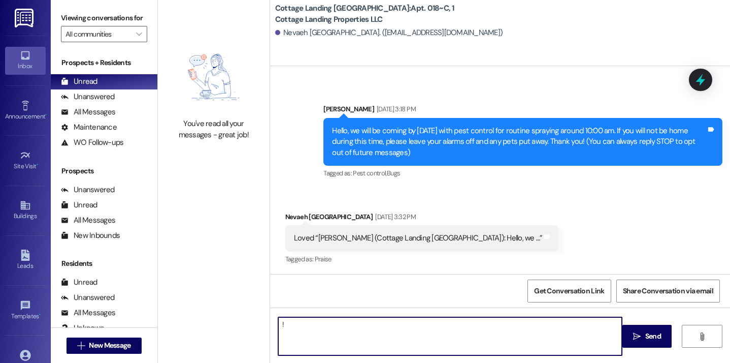
type textarea "!!"
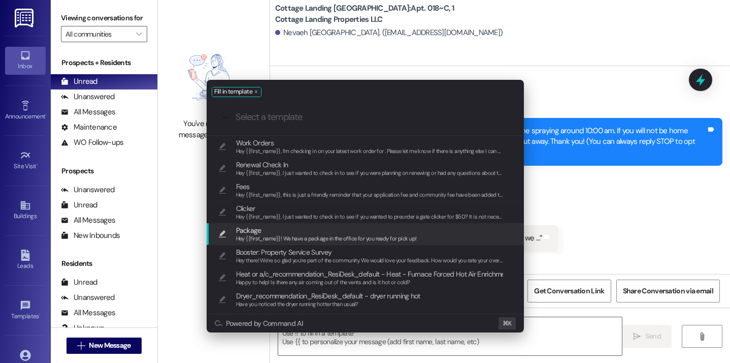
click at [327, 230] on span "Package" at bounding box center [326, 229] width 181 height 11
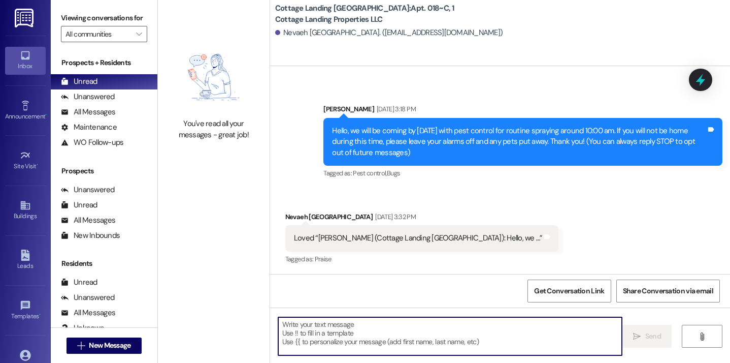
type textarea "Hey {{first_name}}! We have a package in the office for you ready for pick up!"
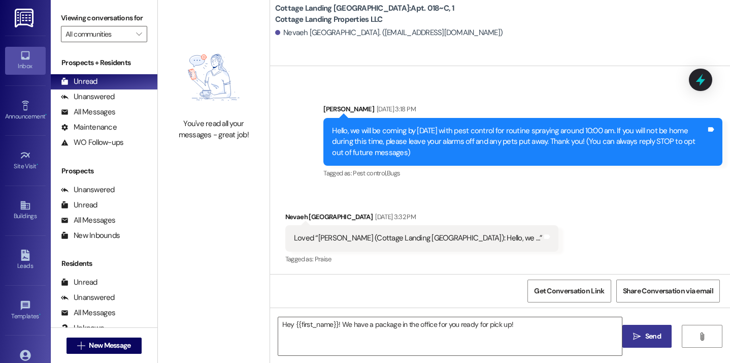
click at [659, 340] on span "Send" at bounding box center [653, 336] width 16 height 11
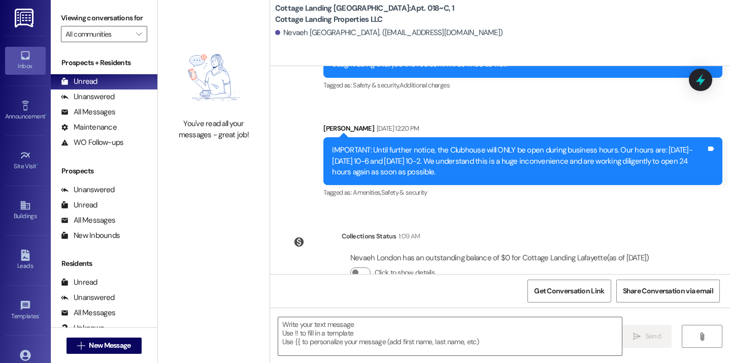
scroll to position [938, 0]
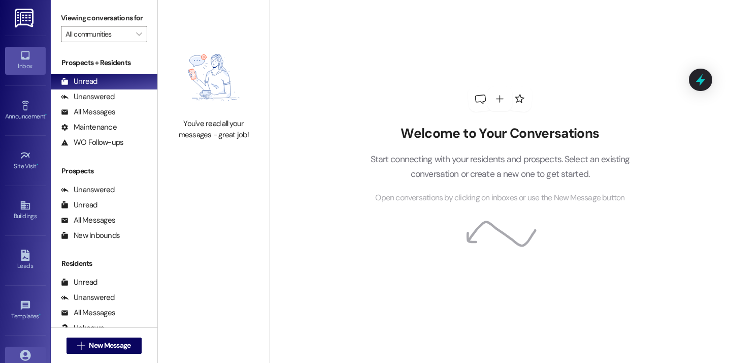
click at [24, 349] on link "Account" at bounding box center [25, 359] width 41 height 27
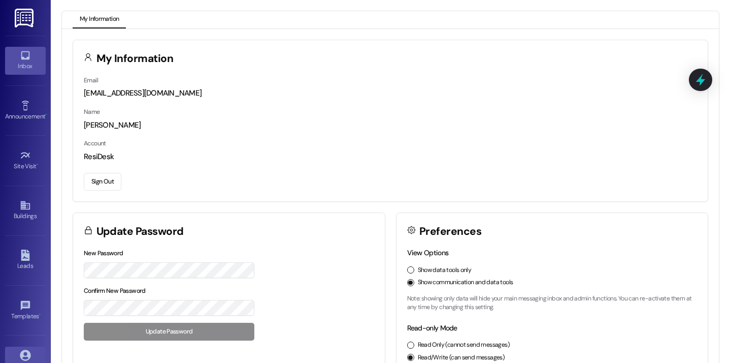
click at [6, 55] on link "Inbox" at bounding box center [25, 60] width 41 height 27
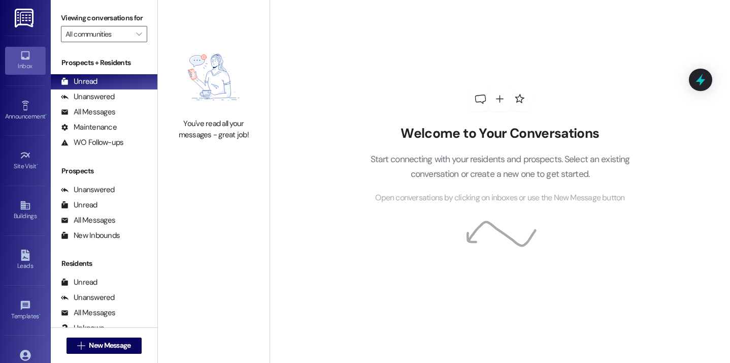
click at [29, 341] on div "Account Go to Account" at bounding box center [25, 360] width 41 height 50
click at [25, 347] on link "Account" at bounding box center [25, 359] width 41 height 27
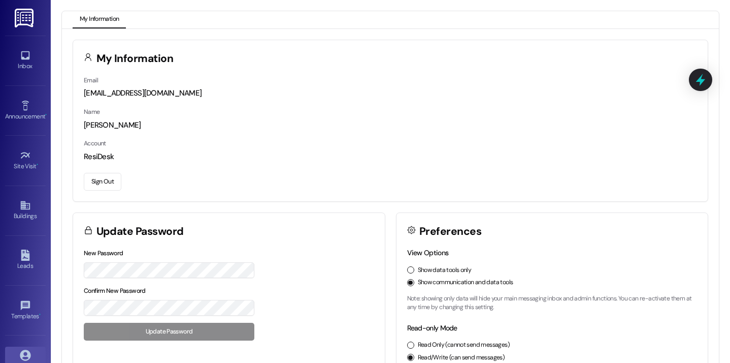
click at [112, 180] on button "Sign Out" at bounding box center [103, 182] width 38 height 18
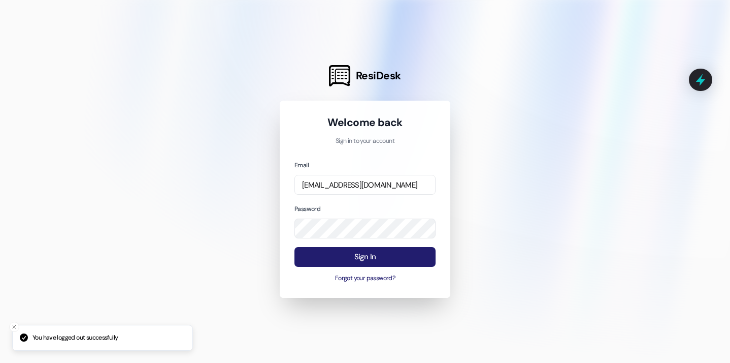
click at [365, 258] on button "Sign In" at bounding box center [364, 257] width 141 height 20
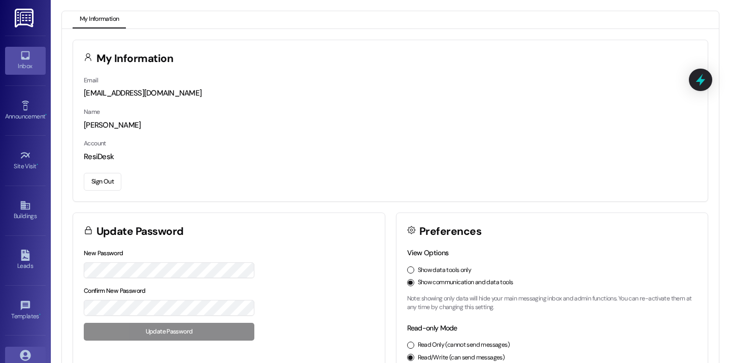
click at [28, 60] on icon at bounding box center [25, 55] width 11 height 11
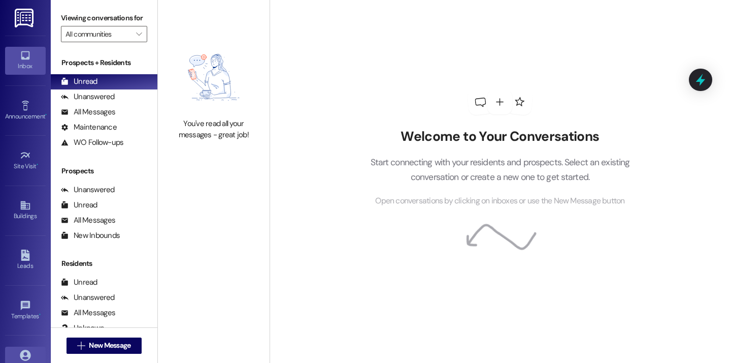
click at [32, 349] on link "Account" at bounding box center [25, 359] width 41 height 27
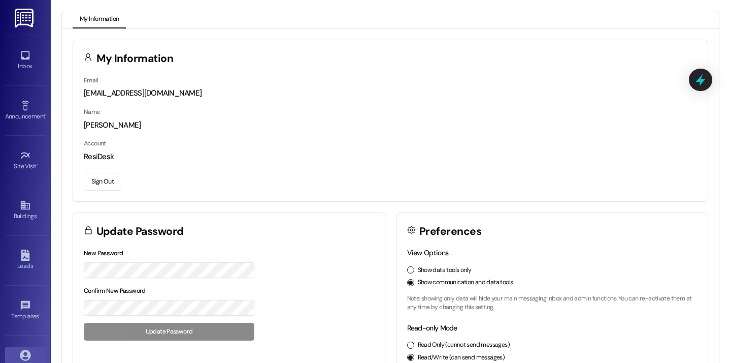
click at [97, 184] on button "Sign Out" at bounding box center [103, 182] width 38 height 18
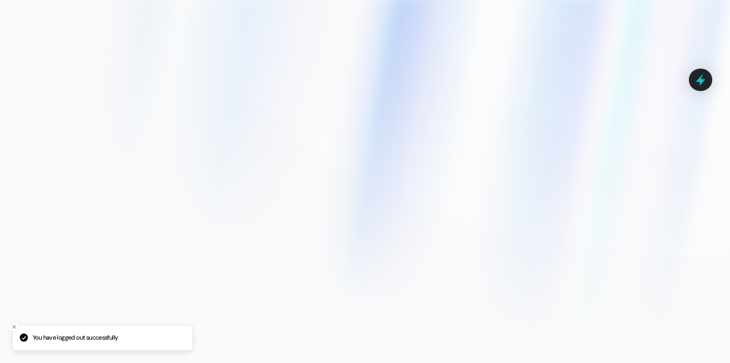
type input "[EMAIL_ADDRESS][DOMAIN_NAME]"
